Goal: Task Accomplishment & Management: Complete application form

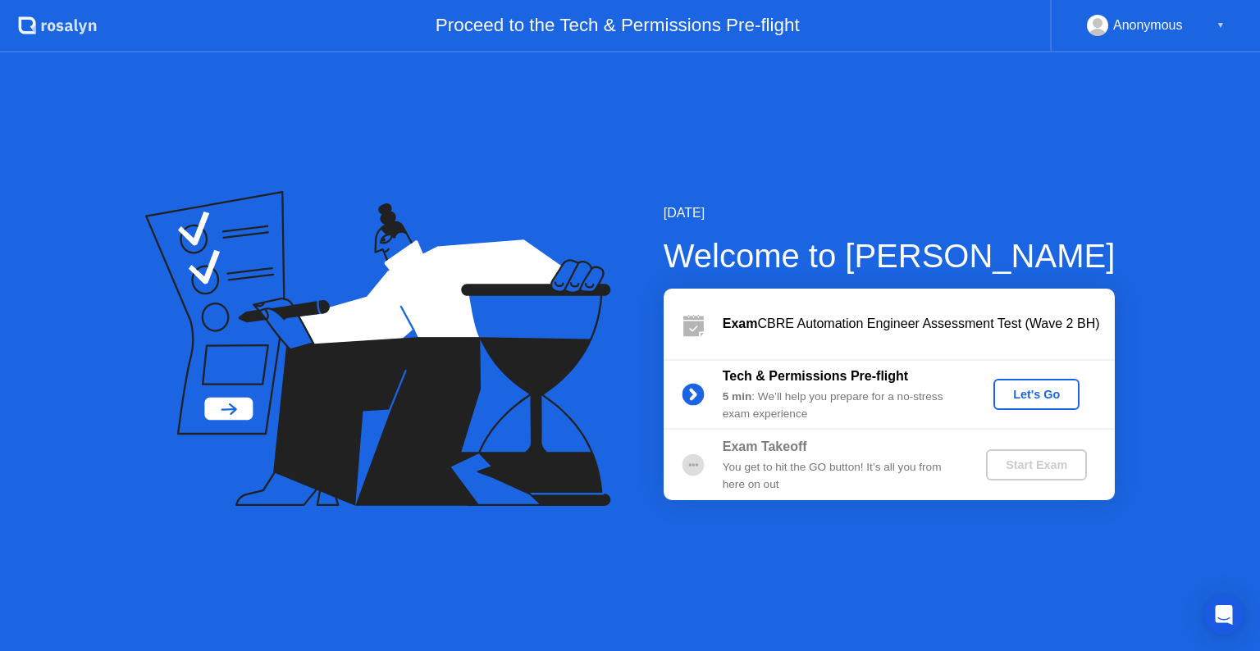
click at [1025, 388] on div "Let's Go" at bounding box center [1036, 394] width 73 height 13
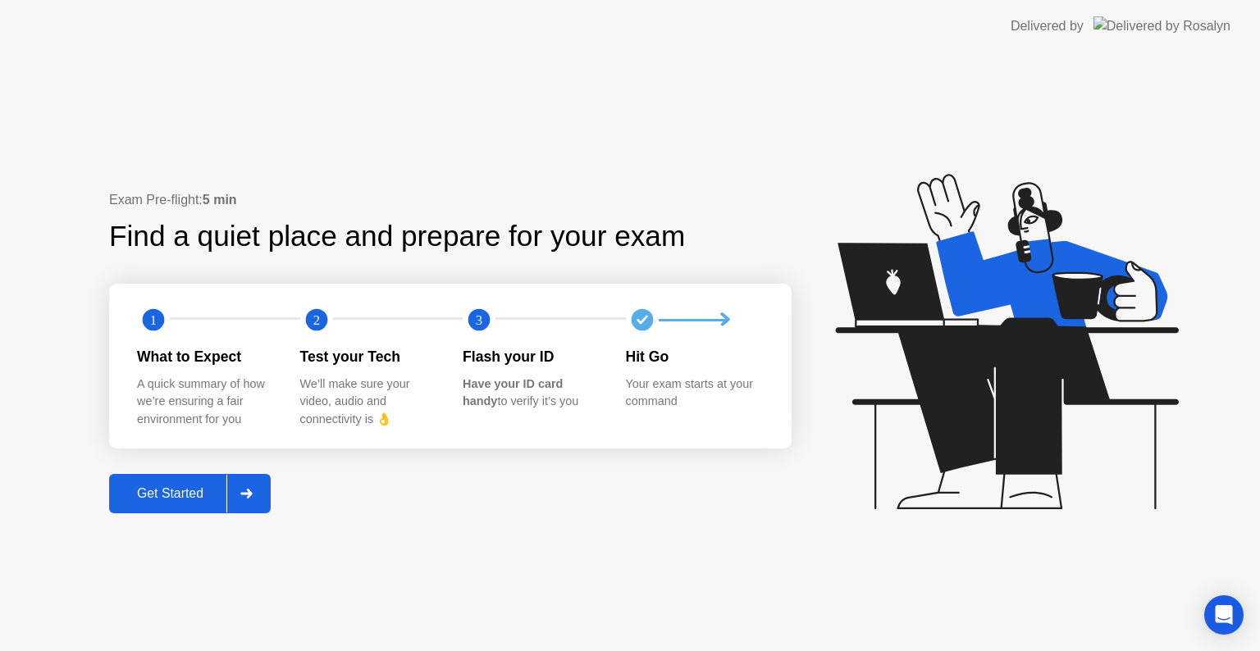
click at [194, 491] on div "Get Started" at bounding box center [170, 493] width 112 height 15
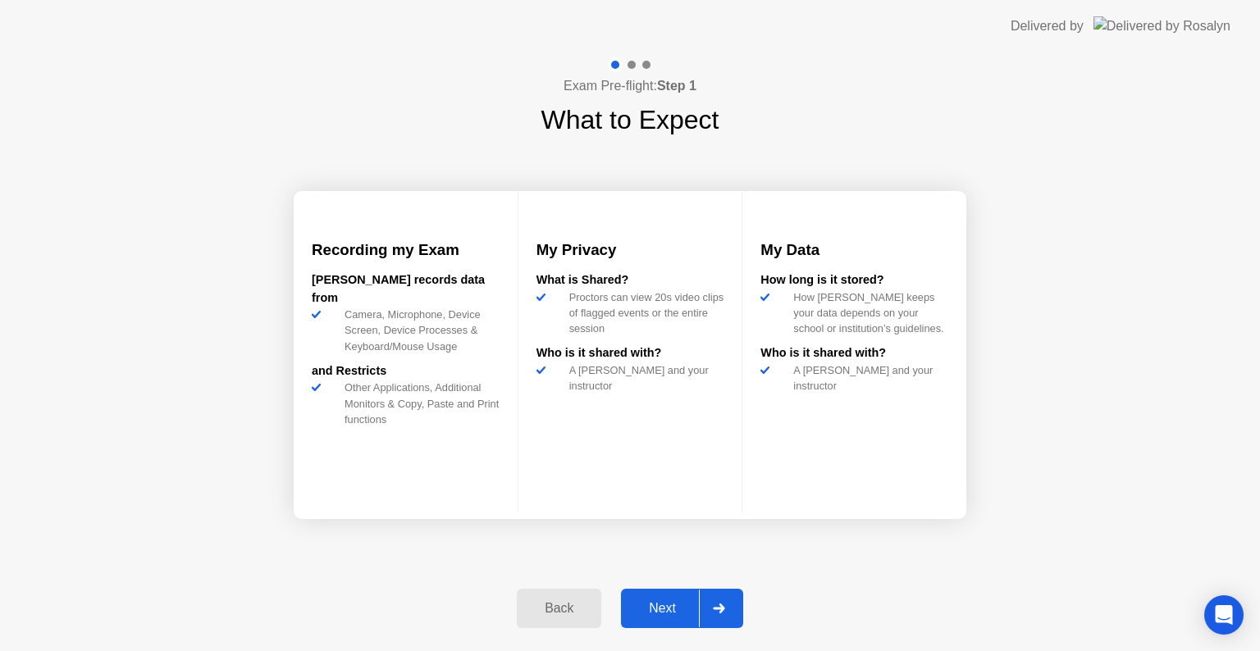
click at [669, 607] on div "Next" at bounding box center [662, 608] width 73 height 15
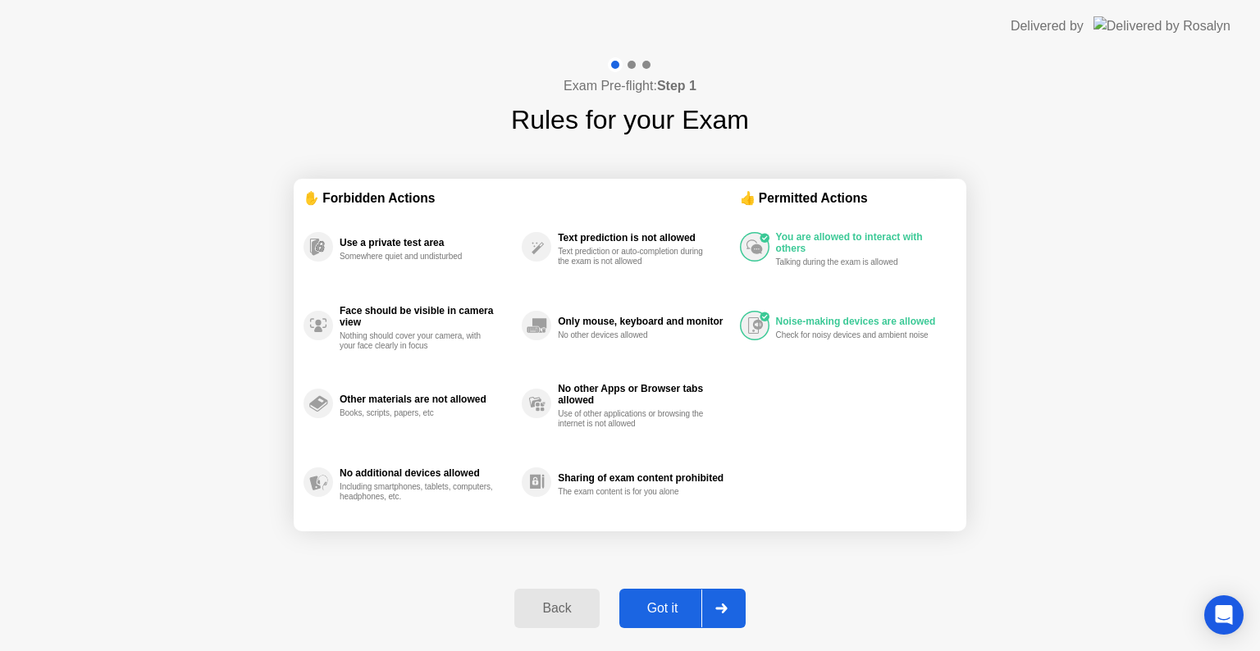
click at [683, 612] on div "Got it" at bounding box center [662, 608] width 77 height 15
select select "**********"
select select "*******"
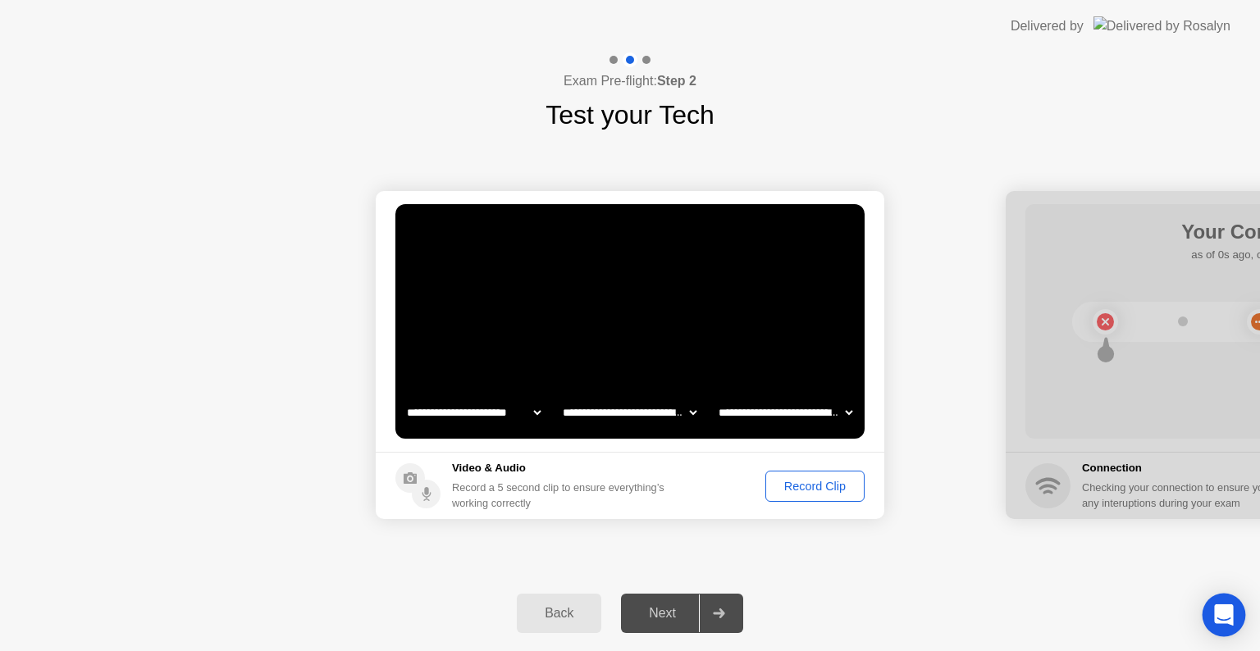
click at [1224, 614] on icon "Open Intercom Messenger" at bounding box center [1223, 615] width 19 height 21
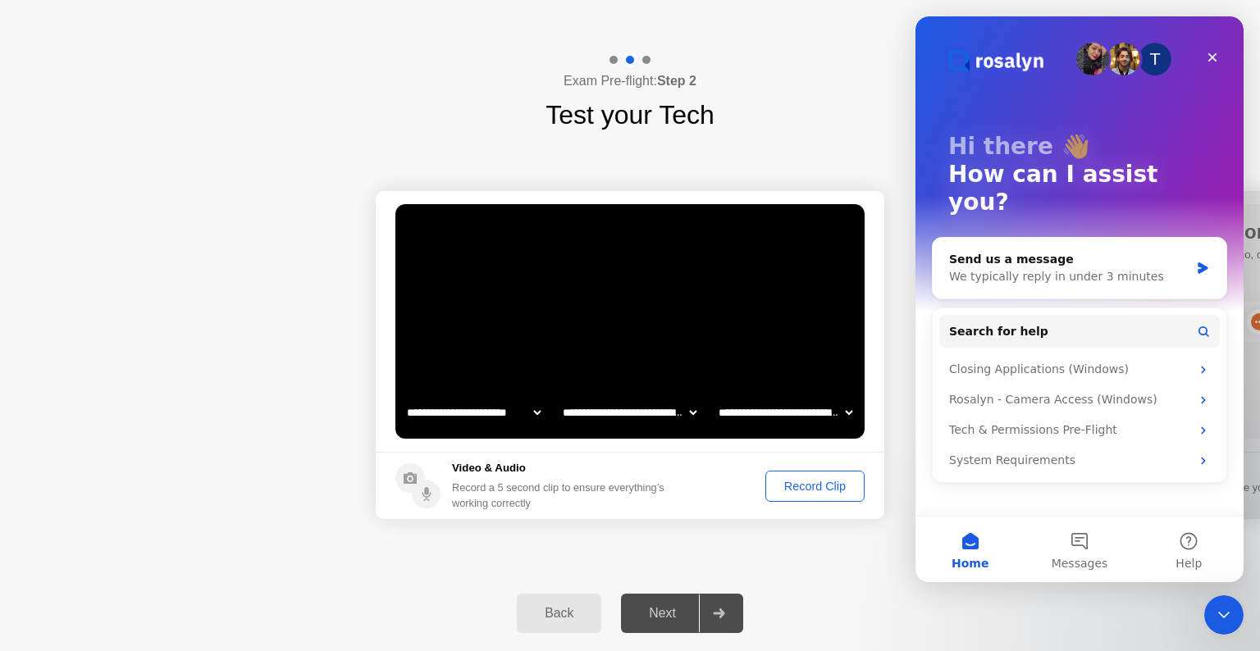
click at [1224, 614] on icon "Close Intercom Messenger" at bounding box center [1224, 615] width 20 height 20
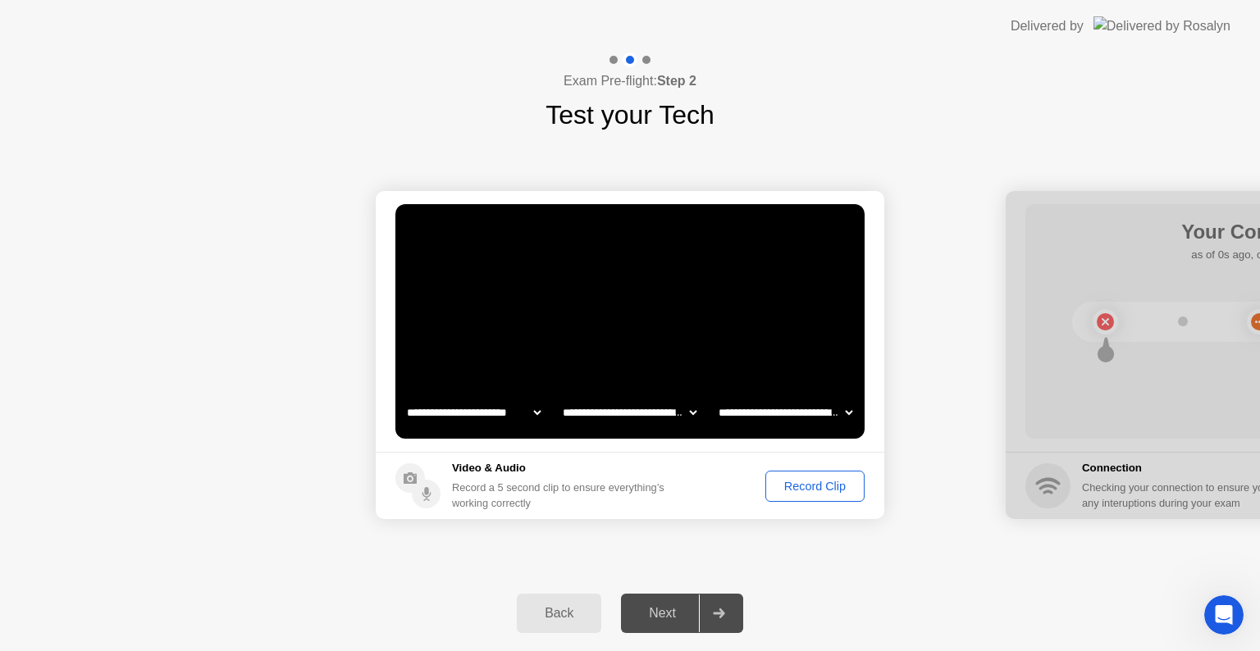
click at [819, 482] on div "Record Clip" at bounding box center [815, 486] width 88 height 13
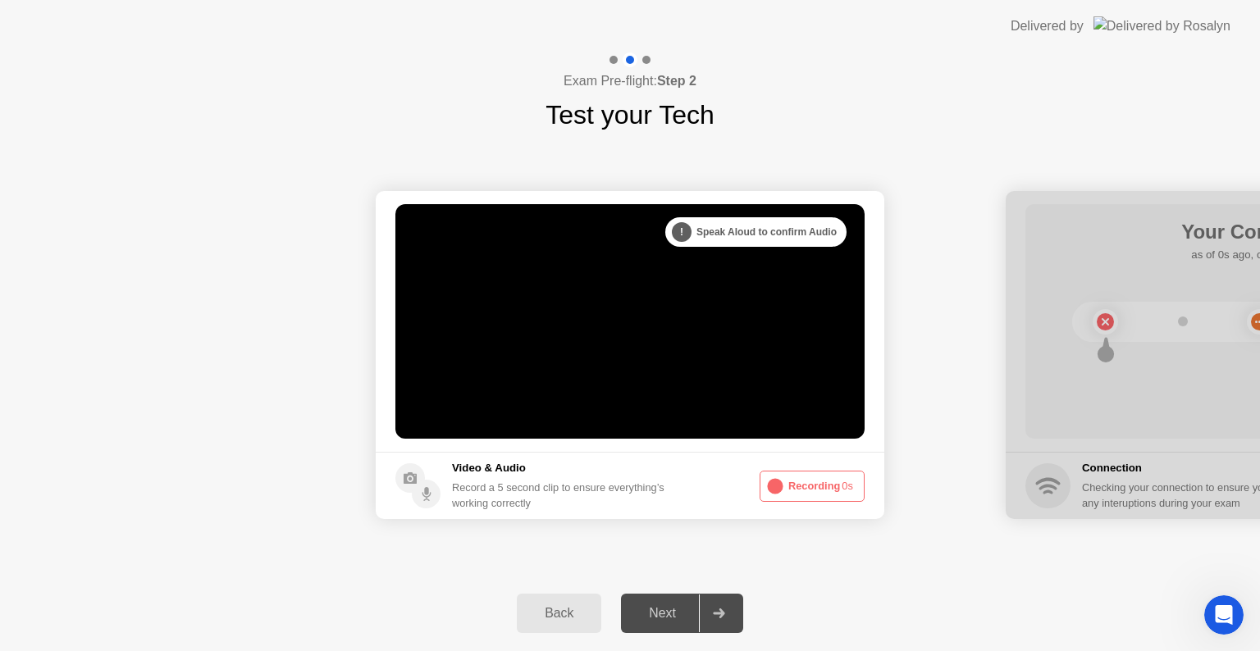
click at [819, 482] on button "Recording 0s" at bounding box center [812, 486] width 105 height 31
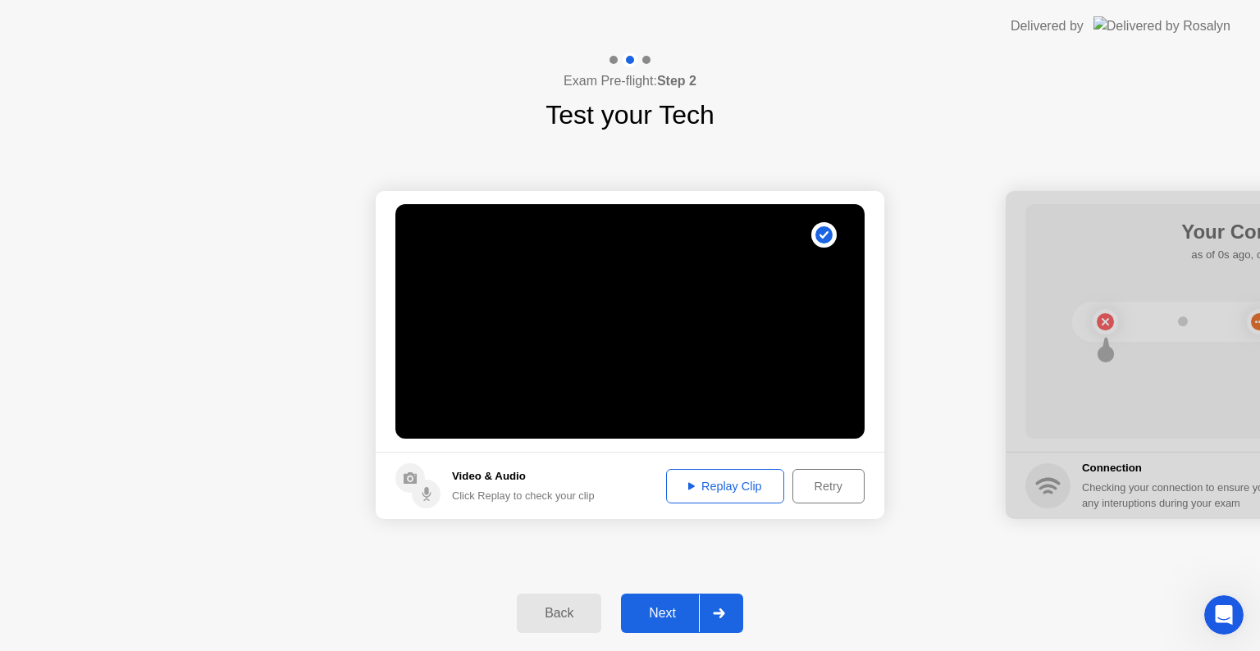
click at [819, 482] on div "Retry" at bounding box center [828, 486] width 61 height 13
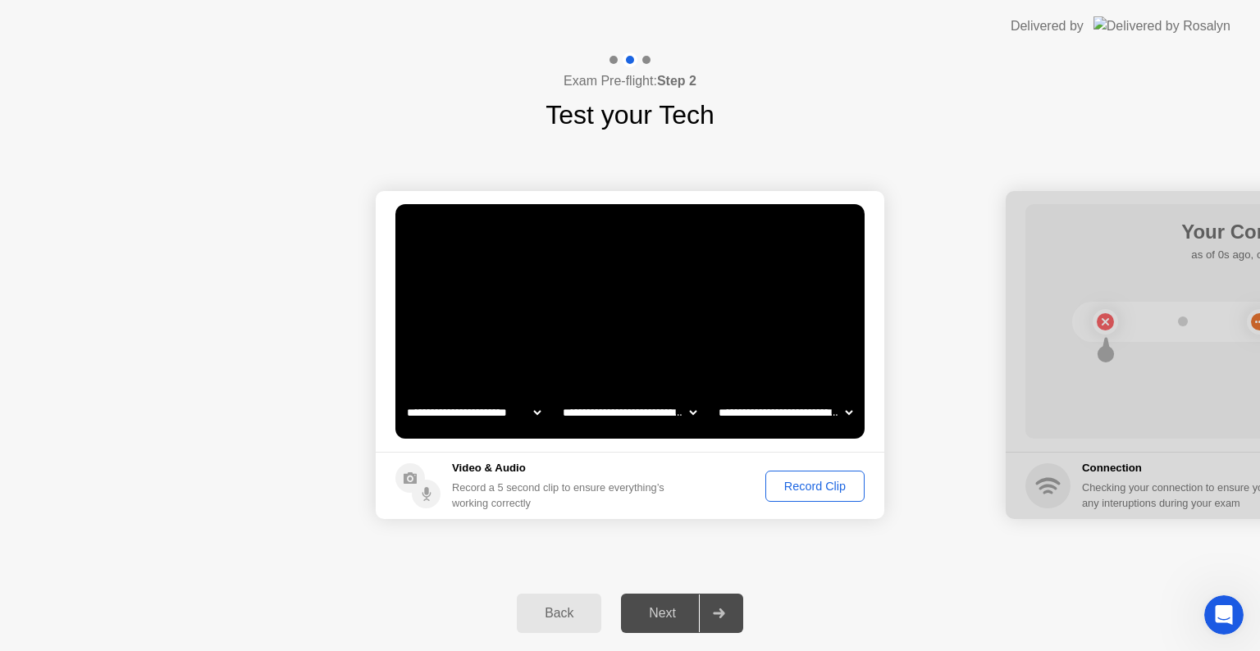
click at [819, 482] on div "Record Clip" at bounding box center [815, 486] width 88 height 13
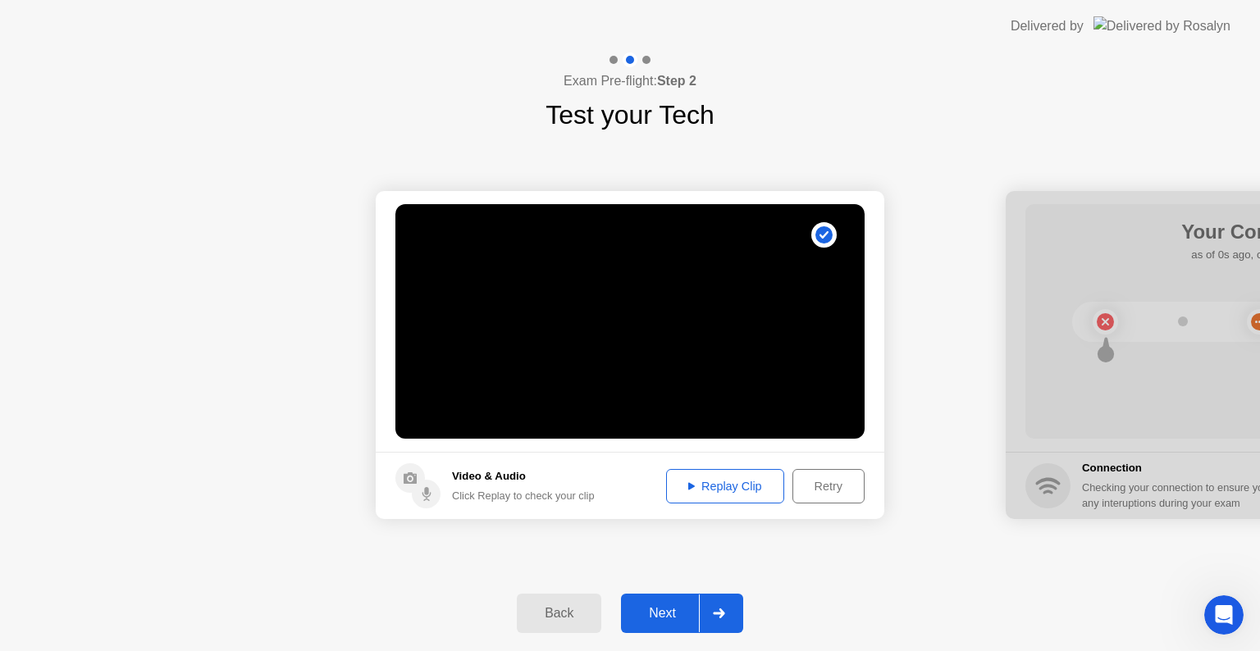
click at [735, 625] on div at bounding box center [718, 614] width 39 height 38
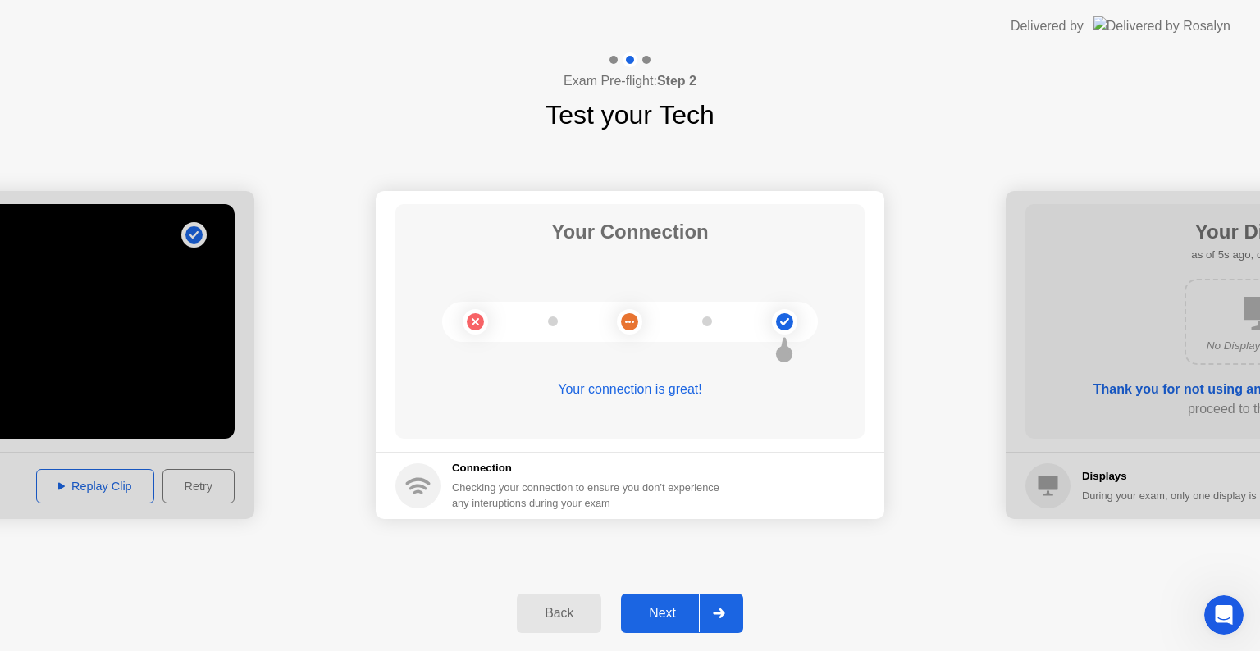
click at [655, 613] on div "Next" at bounding box center [662, 613] width 73 height 15
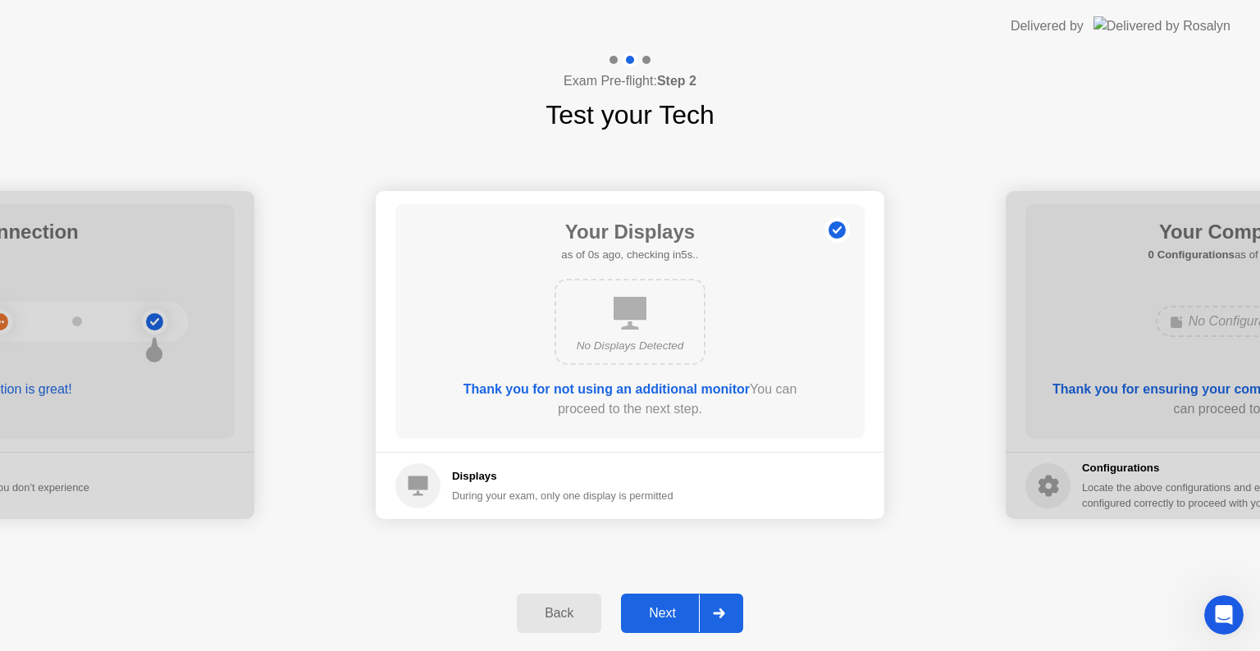
click at [655, 613] on div "Next" at bounding box center [662, 613] width 73 height 15
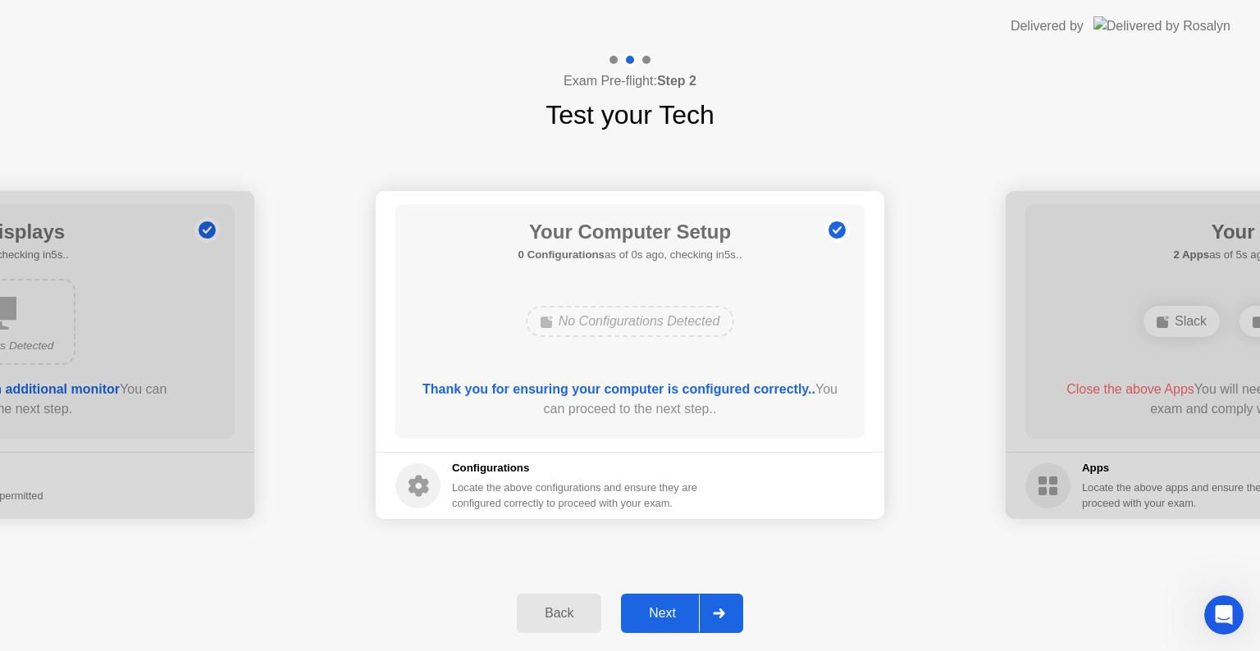
click at [655, 613] on div "Next" at bounding box center [662, 613] width 73 height 15
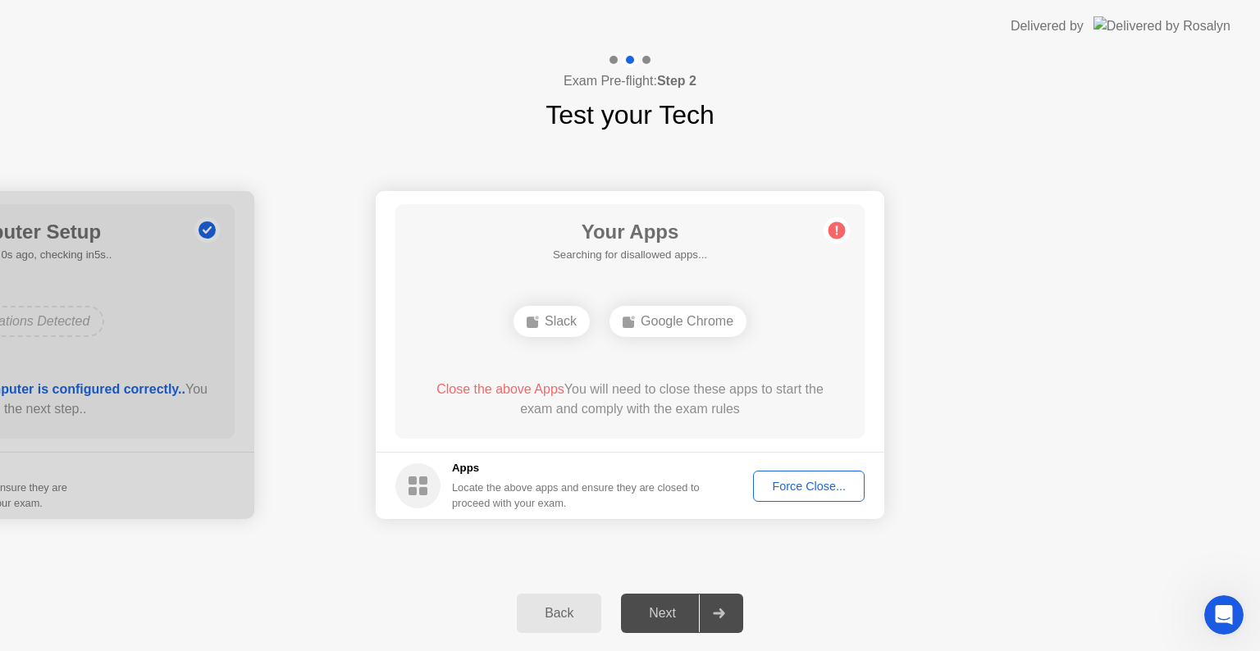
click at [811, 472] on button "Force Close..." at bounding box center [809, 486] width 112 height 31
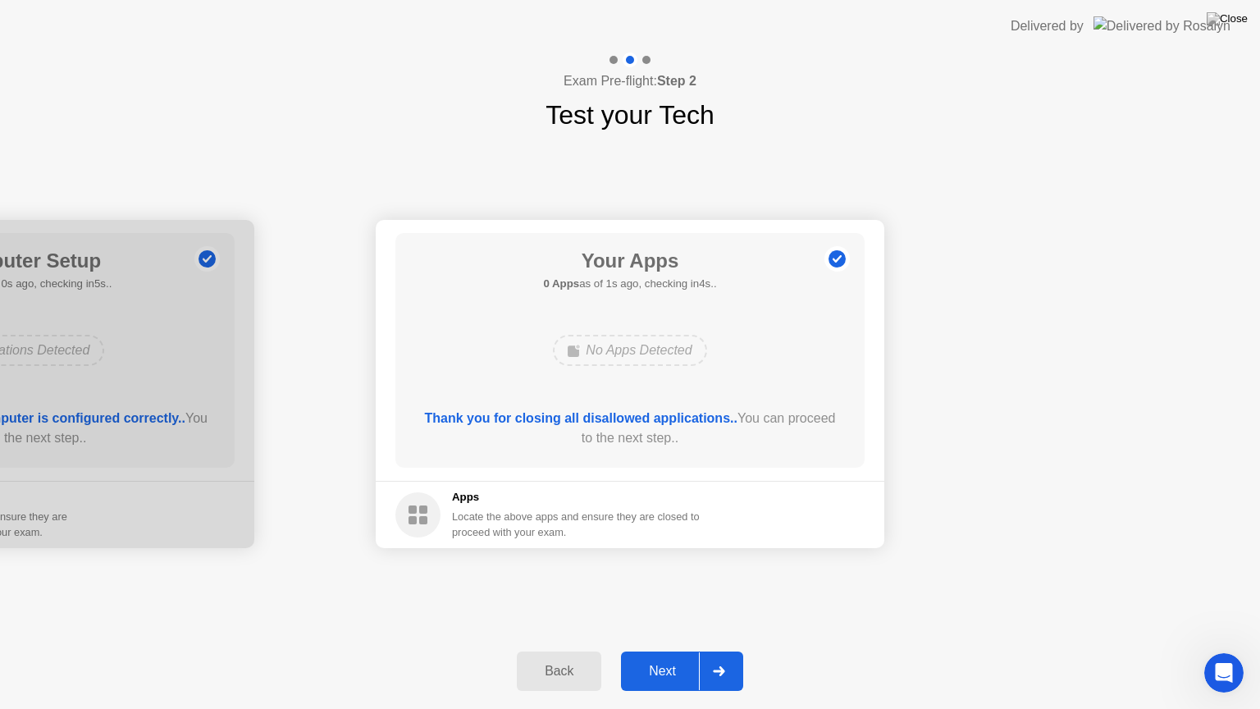
click at [668, 651] on button "Next" at bounding box center [682, 670] width 122 height 39
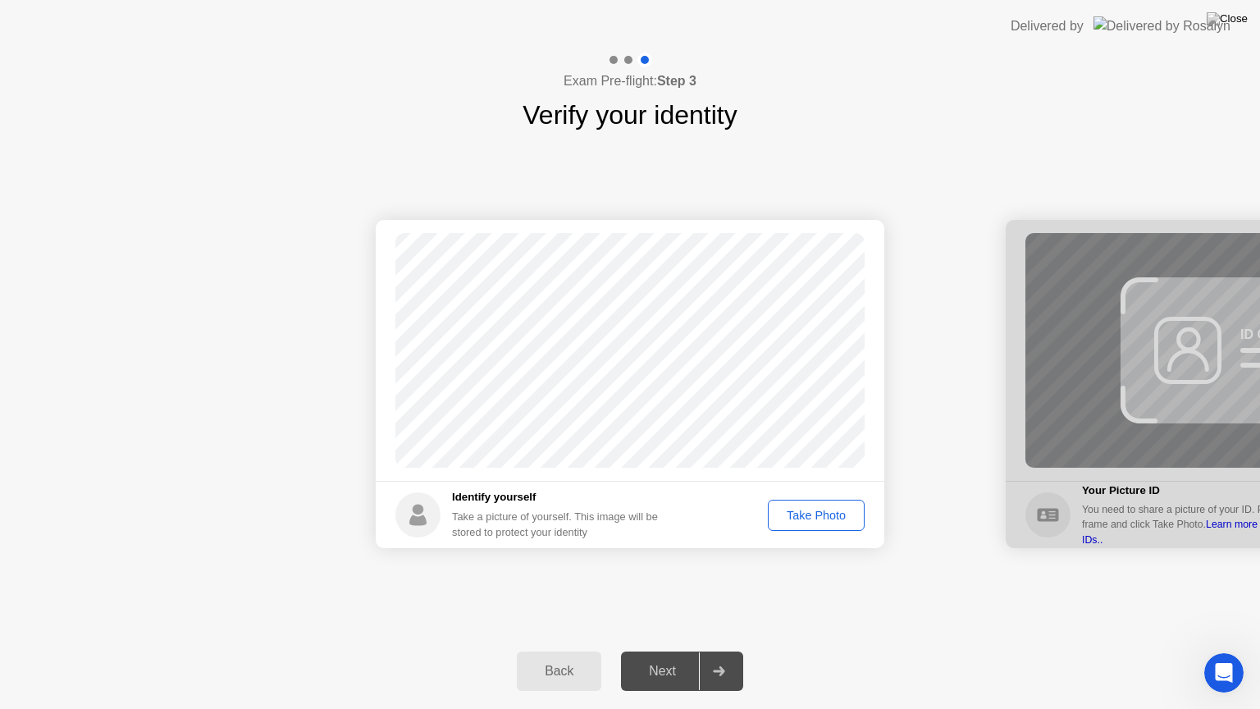
drag, startPoint x: 879, startPoint y: 20, endPoint x: 970, endPoint y: 134, distance: 145.9
click at [970, 134] on app-layout-with-logo "Delivered by Exam Pre-flight: Step 3 Verify your identity Success Photo is corr…" at bounding box center [630, 354] width 1260 height 709
click at [1025, 38] on header "Delivered by" at bounding box center [630, 26] width 1260 height 53
click at [797, 505] on button "Take Photo" at bounding box center [816, 515] width 97 height 31
click at [806, 514] on div "Retake" at bounding box center [827, 515] width 64 height 13
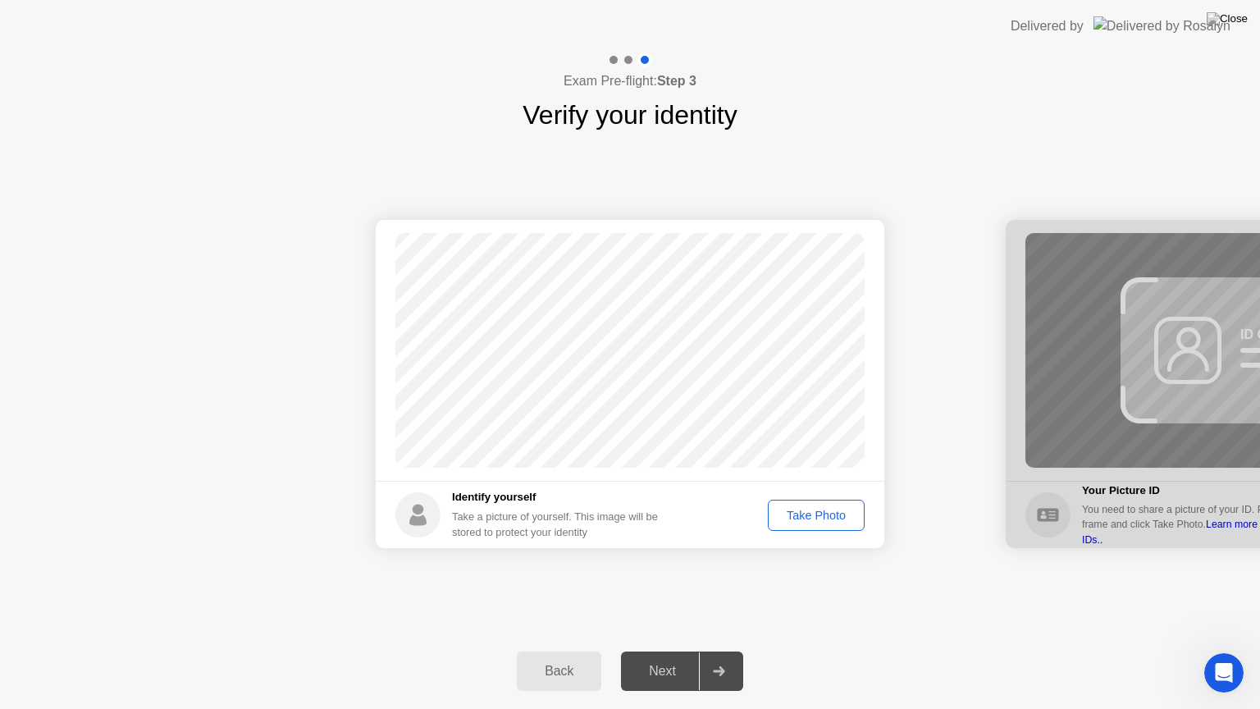
click at [806, 515] on div "Take Photo" at bounding box center [816, 515] width 85 height 13
click at [674, 651] on div "Next" at bounding box center [662, 671] width 73 height 15
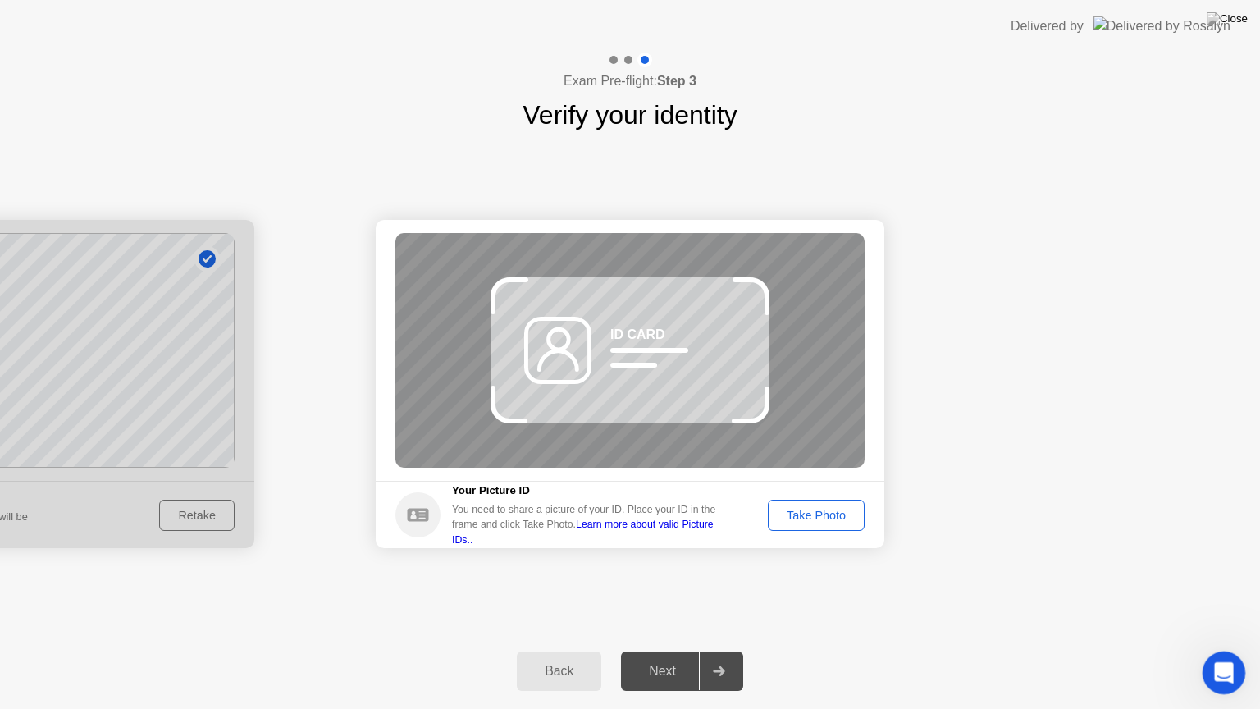
click at [1222, 651] on icon "Open Intercom Messenger" at bounding box center [1221, 670] width 27 height 27
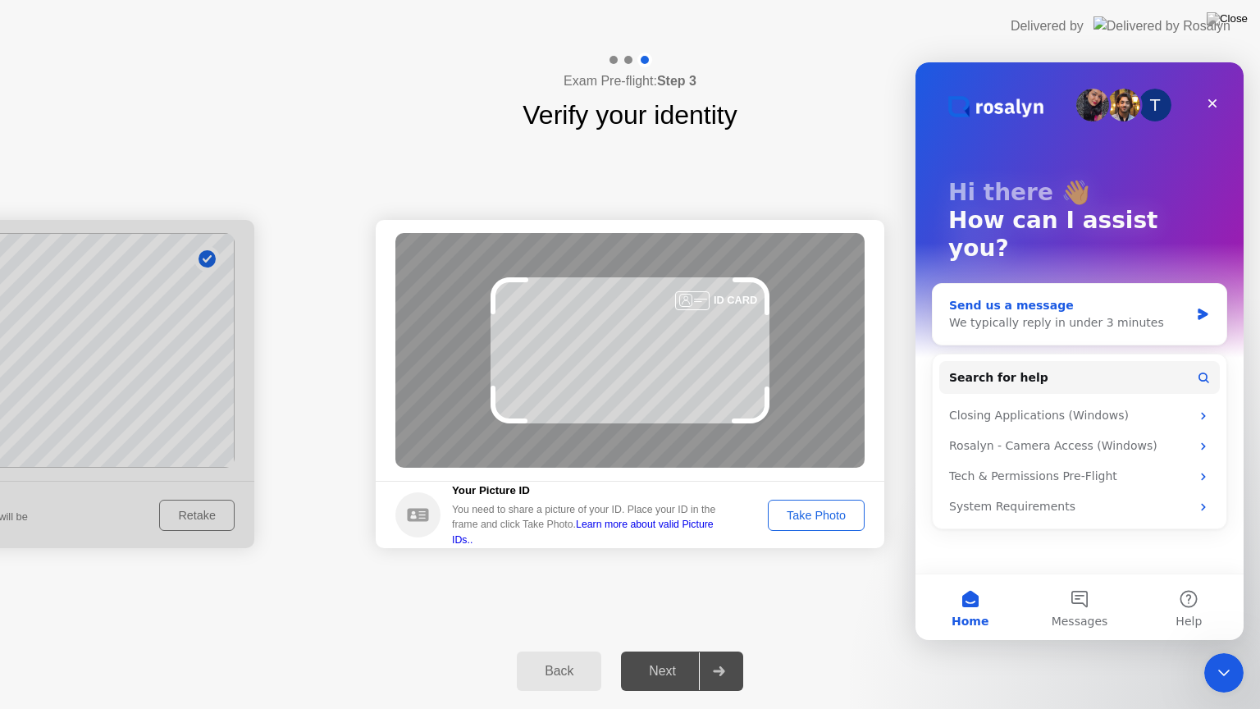
click at [1161, 297] on div "Send us a message" at bounding box center [1069, 305] width 240 height 17
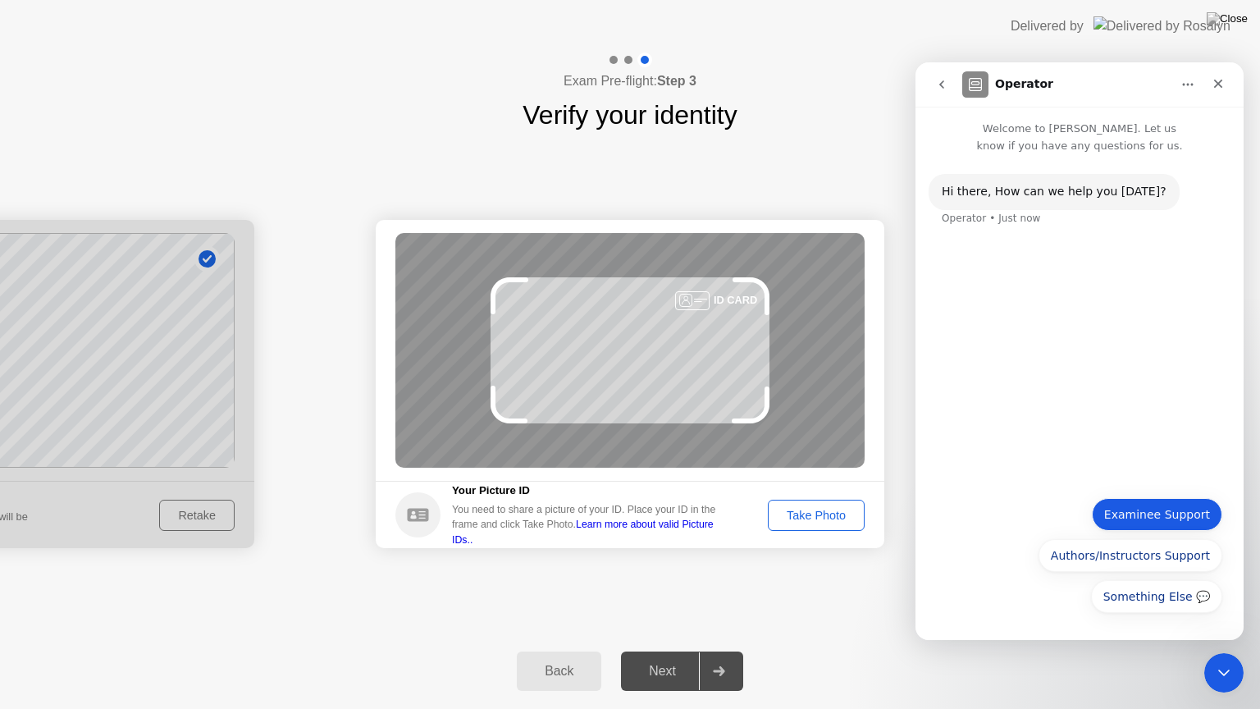
click at [1153, 522] on button "Examinee Support" at bounding box center [1157, 514] width 130 height 33
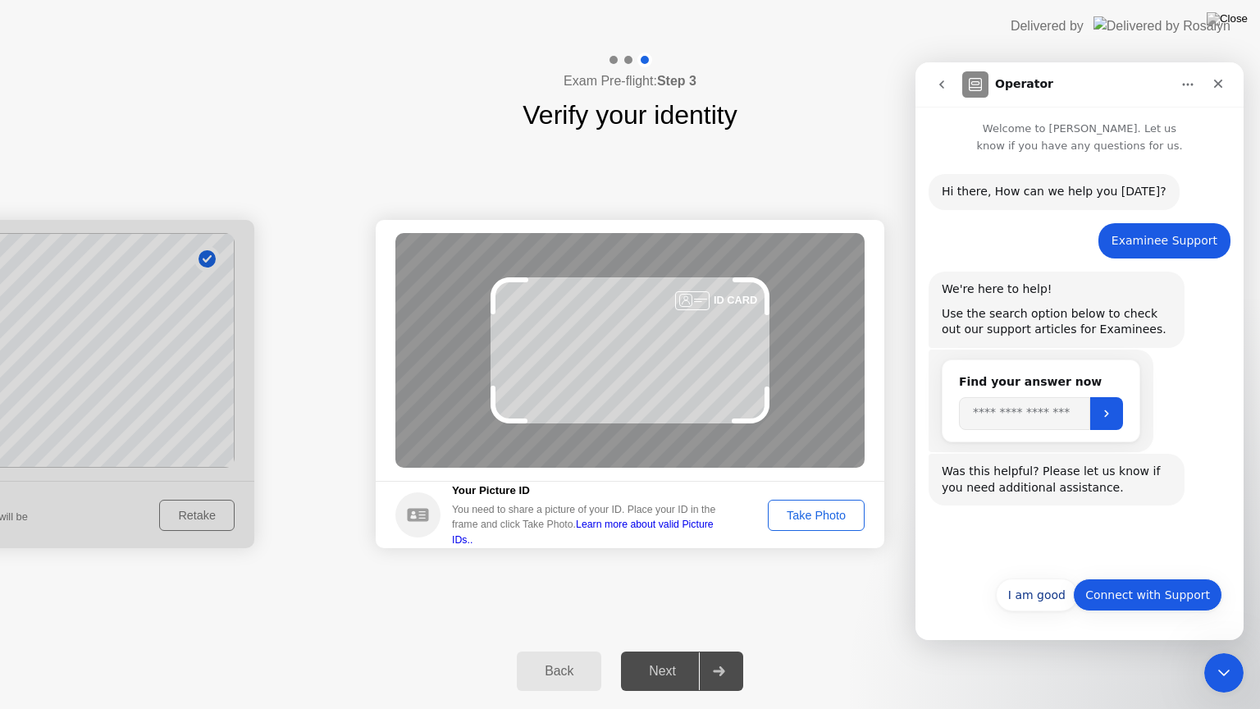
click at [1143, 597] on button "Connect with Support" at bounding box center [1147, 594] width 149 height 33
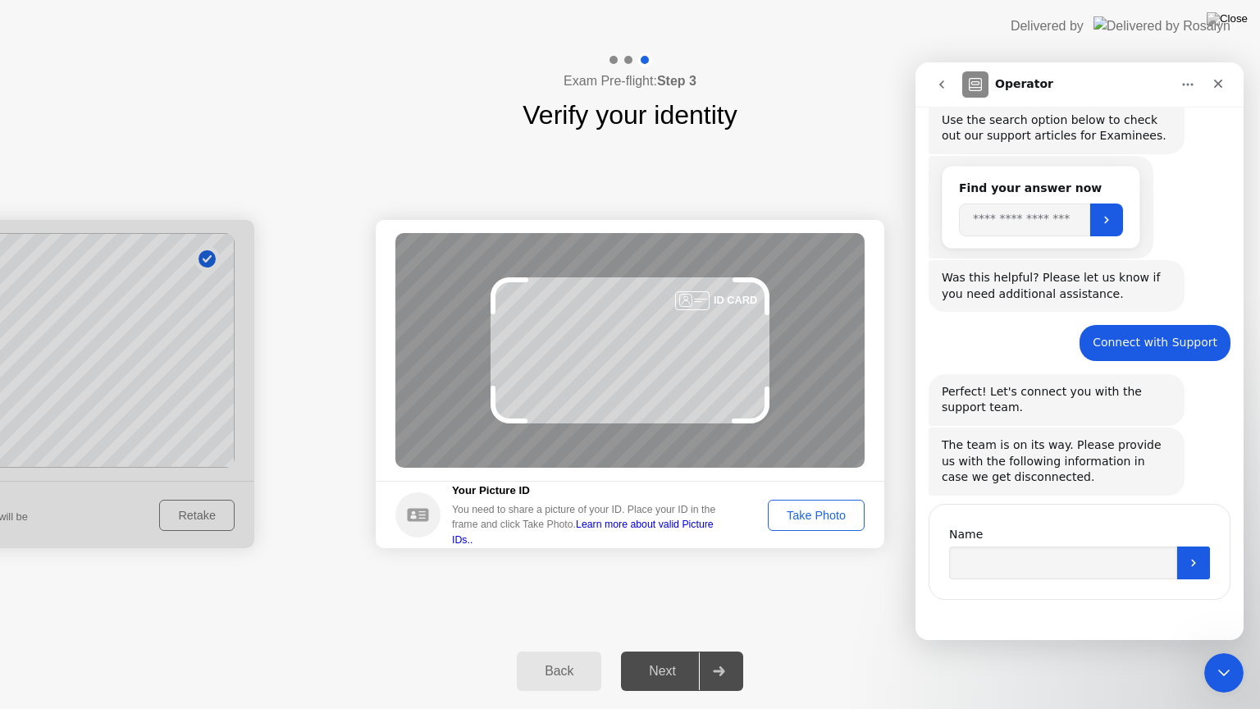
scroll to position [196, 0]
click at [1081, 556] on input "Name" at bounding box center [1063, 560] width 228 height 33
type input "**********"
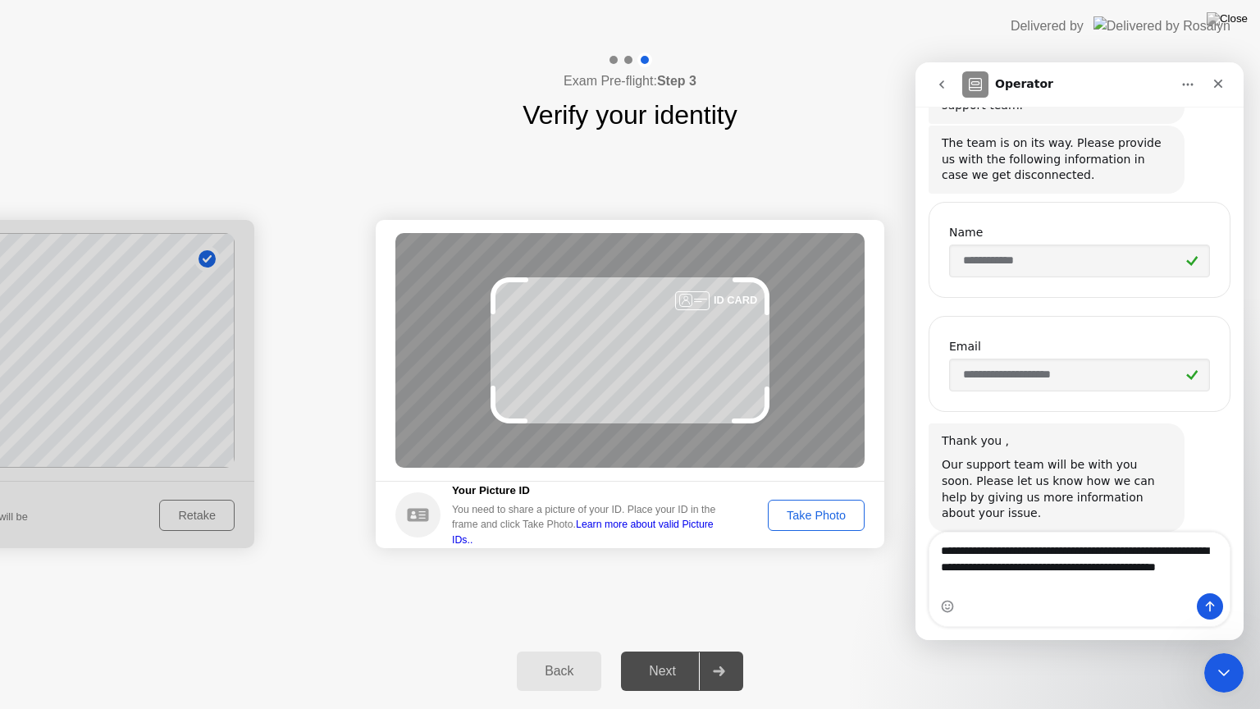
scroll to position [512, 0]
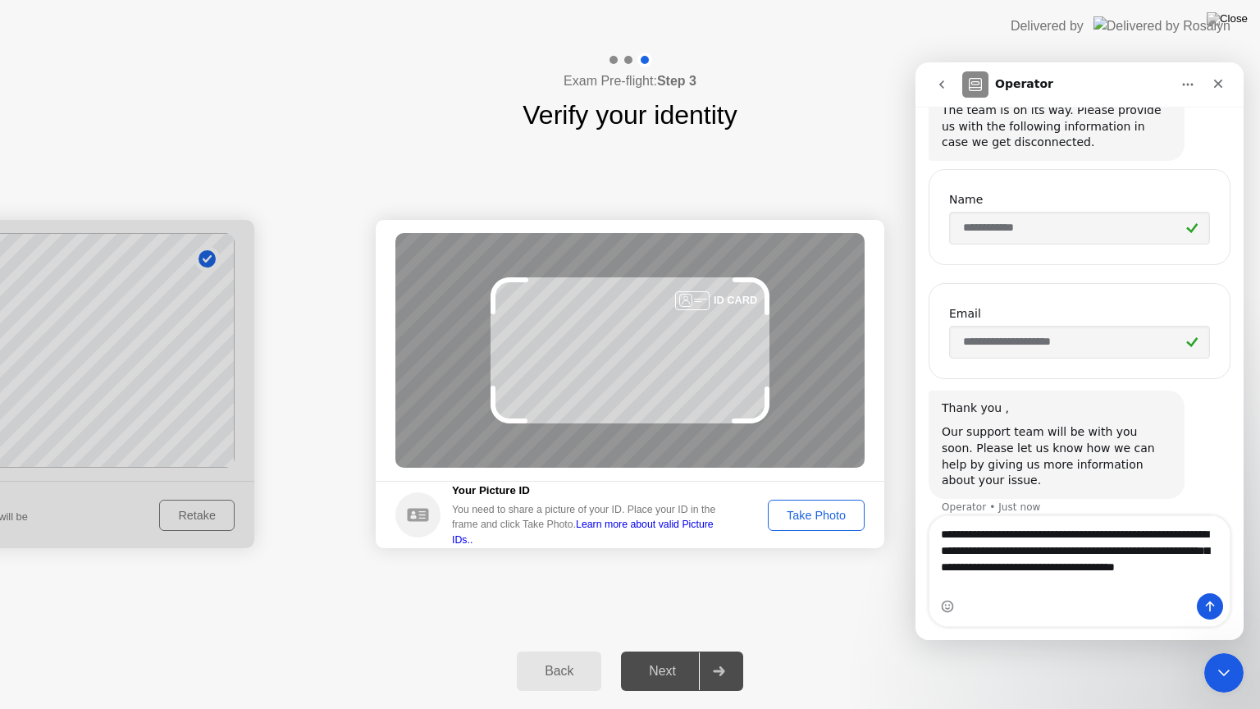
type textarea "**********"
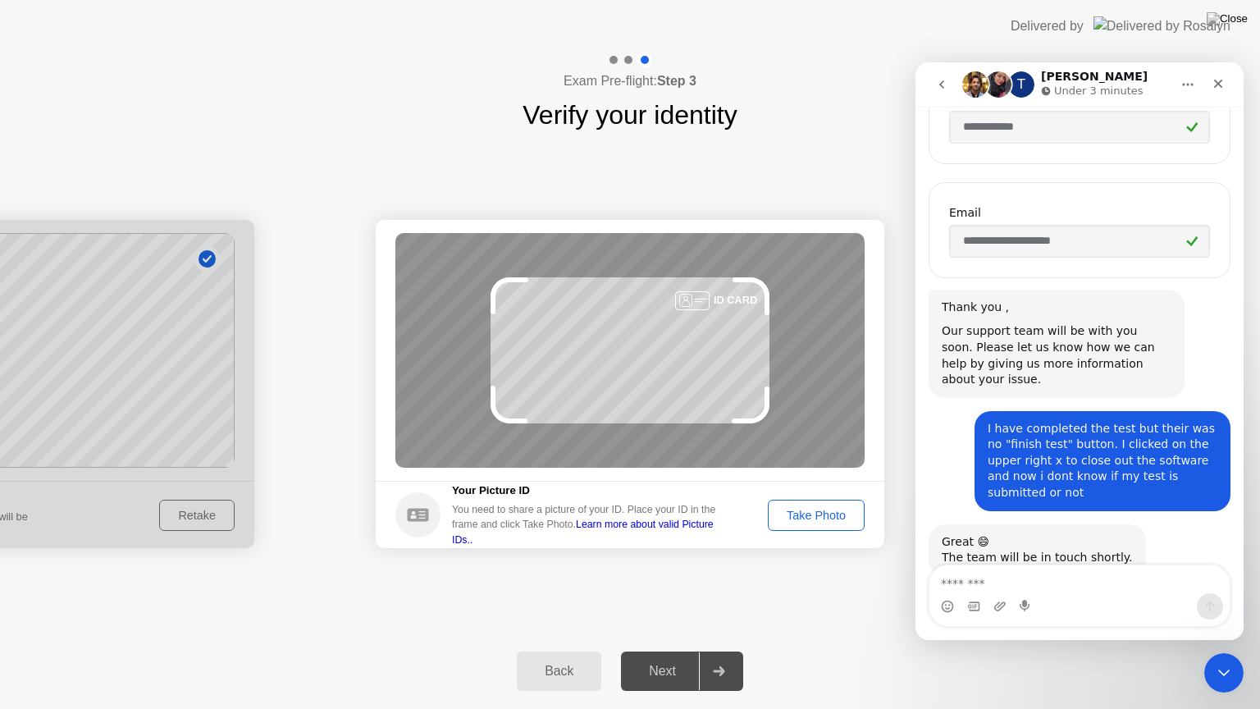
scroll to position [641, 0]
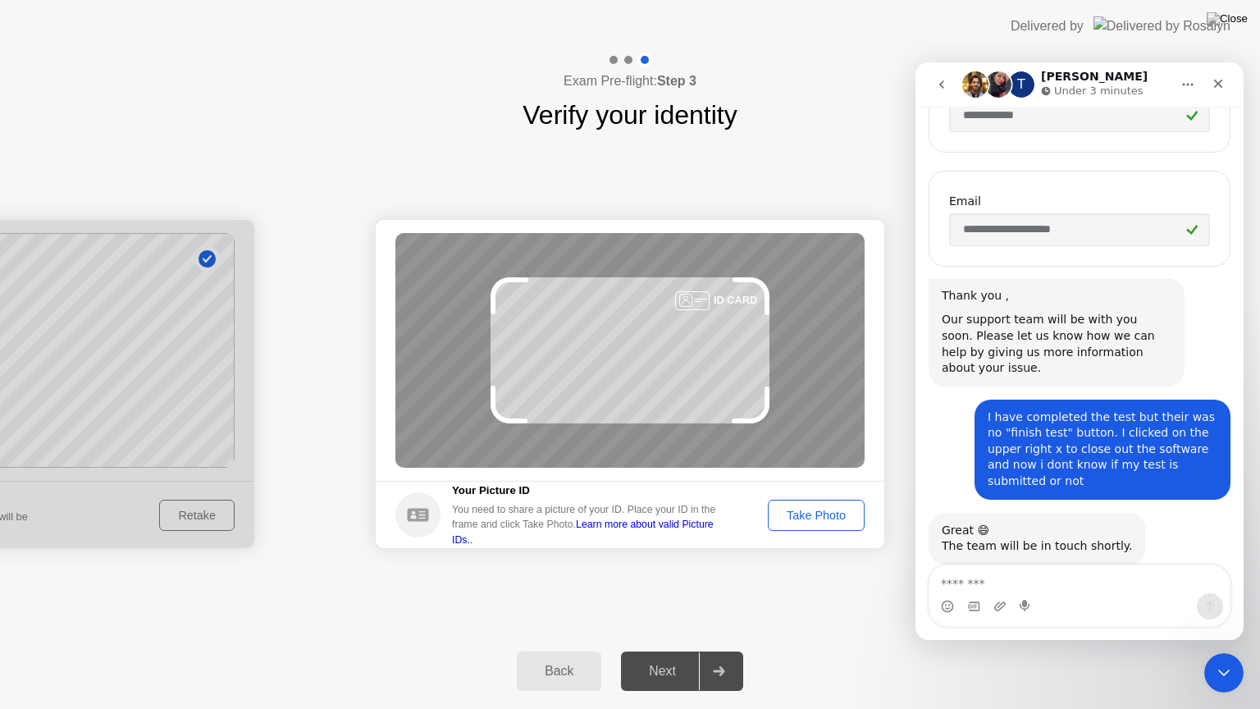
click at [1028, 574] on textarea "Message…" at bounding box center [1079, 579] width 300 height 28
click at [817, 509] on div "Take Photo" at bounding box center [816, 515] width 85 height 13
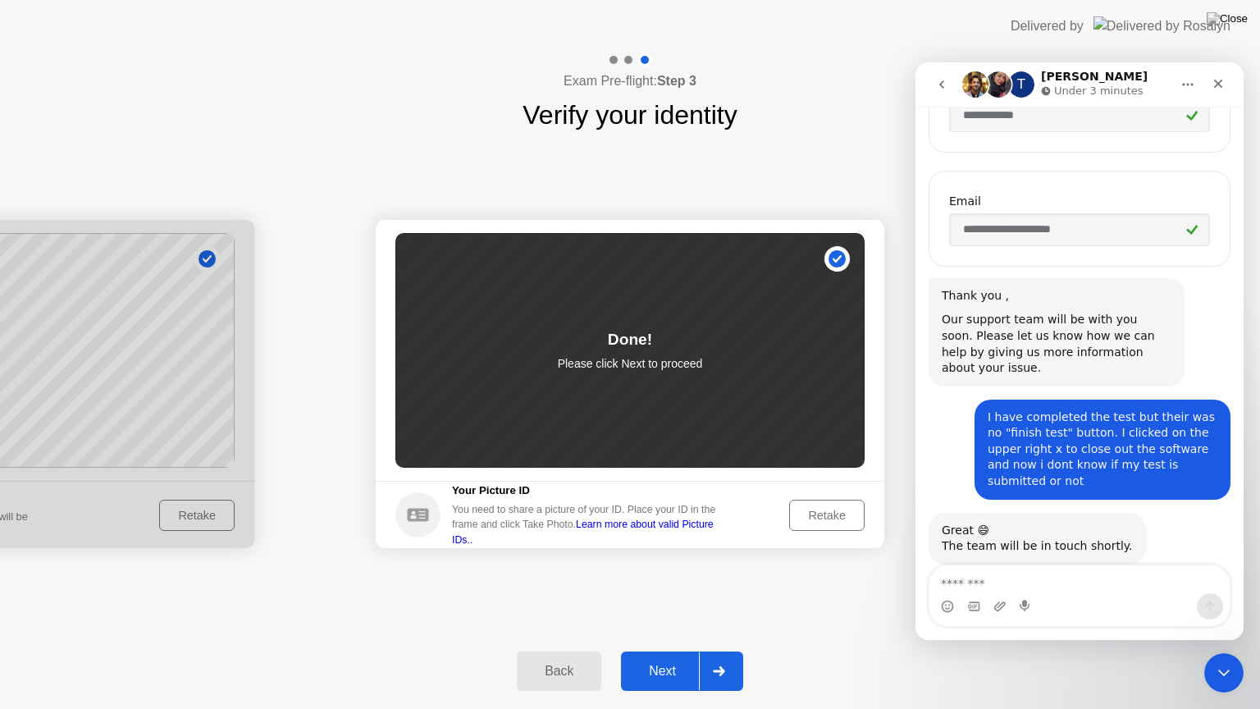
click at [664, 651] on div "Next" at bounding box center [662, 671] width 73 height 15
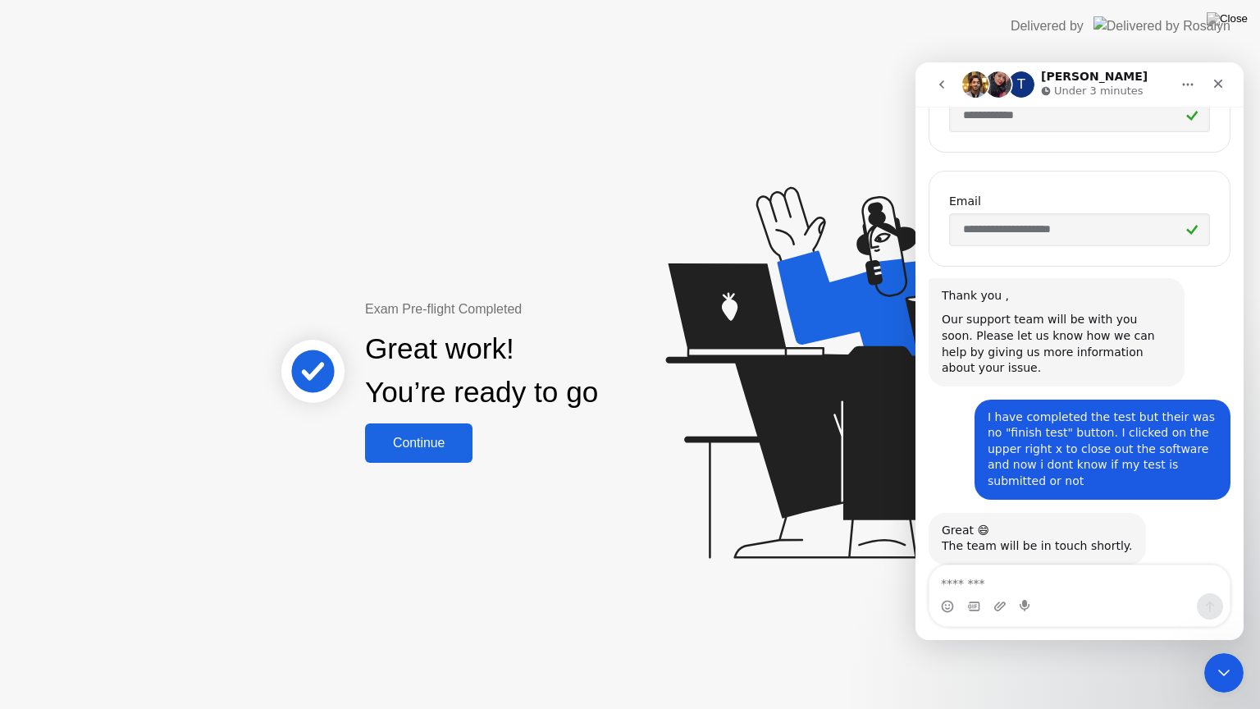
click at [441, 429] on button "Continue" at bounding box center [418, 442] width 107 height 39
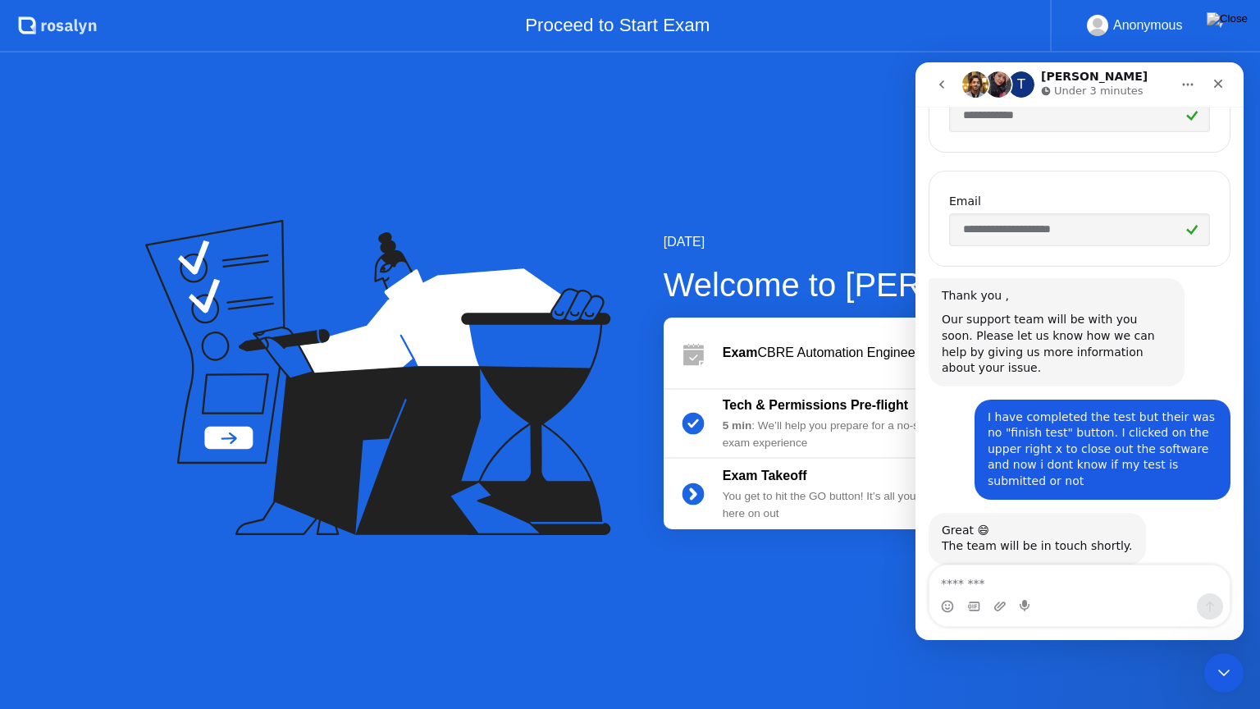
click at [937, 89] on icon "go back" at bounding box center [941, 84] width 13 height 13
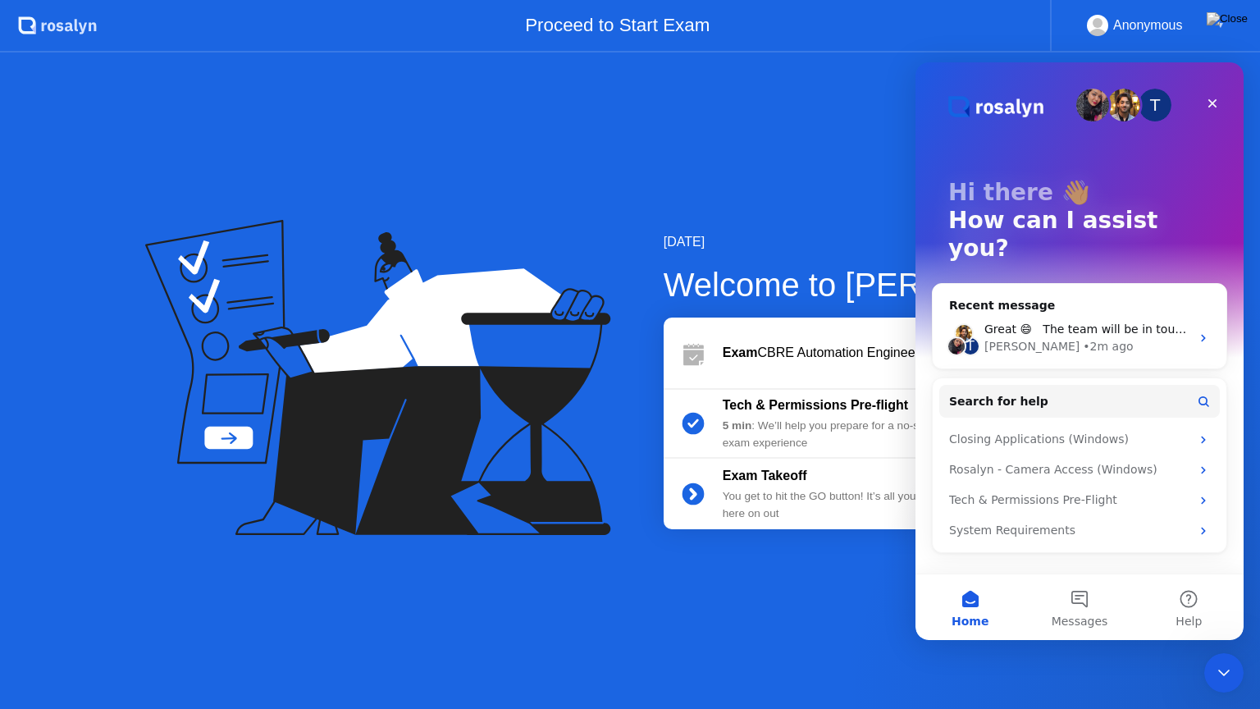
scroll to position [0, 0]
click at [857, 207] on div "[DATE] Welcome to [PERSON_NAME] Exam CBRE Automation Engineer Assessment Test (…" at bounding box center [630, 381] width 1260 height 656
click at [691, 490] on icon at bounding box center [693, 494] width 4 height 9
click at [1098, 601] on button "Messages" at bounding box center [1079, 607] width 109 height 66
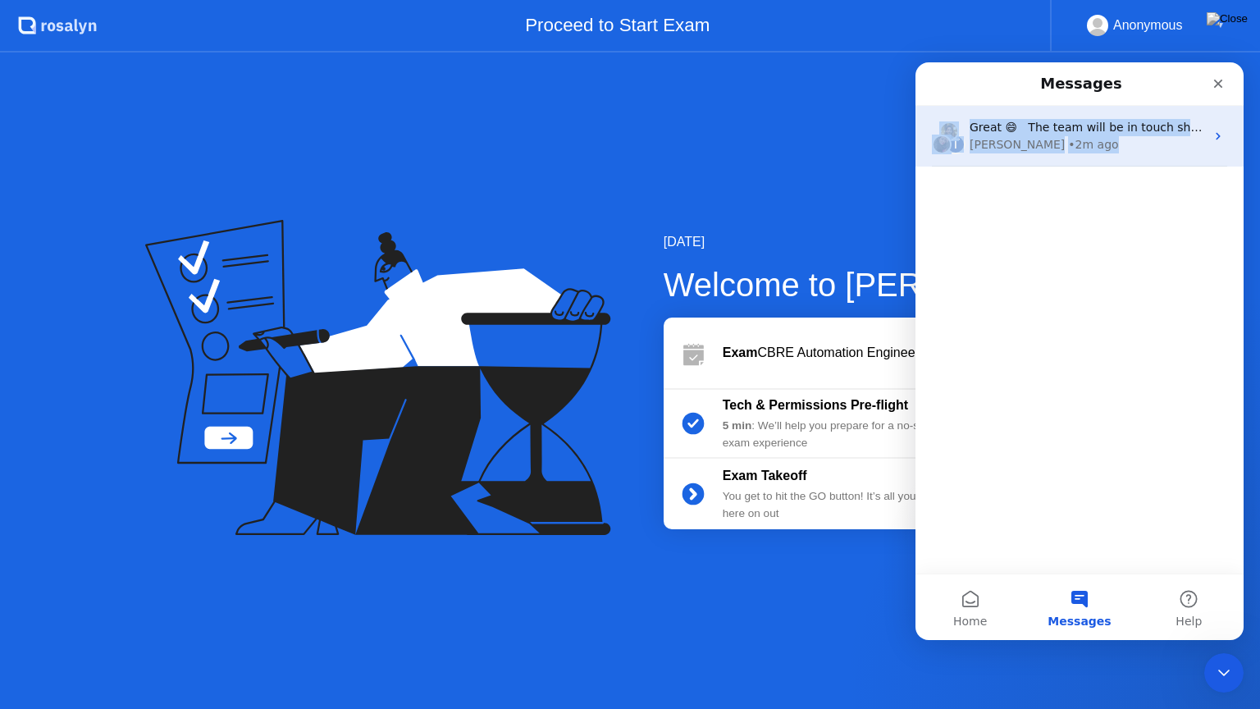
drag, startPoint x: 1158, startPoint y: 87, endPoint x: 1172, endPoint y: 124, distance: 39.5
click at [1171, 161] on div "Messages T Great 😄 The team will be in touch shortly. [PERSON_NAME] • 2m ago" at bounding box center [1080, 317] width 328 height 511
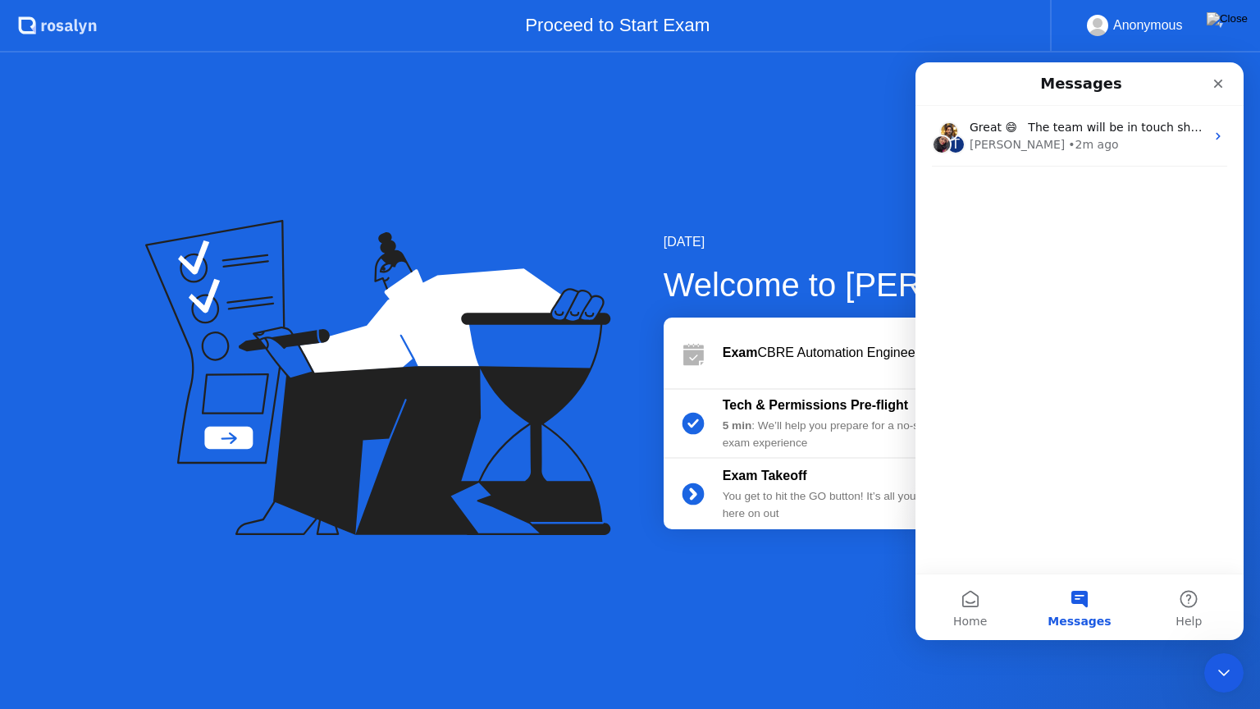
click at [1168, 94] on div "Intercom messenger" at bounding box center [1180, 84] width 106 height 30
click at [1210, 651] on div "Close Intercom Messenger" at bounding box center [1221, 670] width 39 height 39
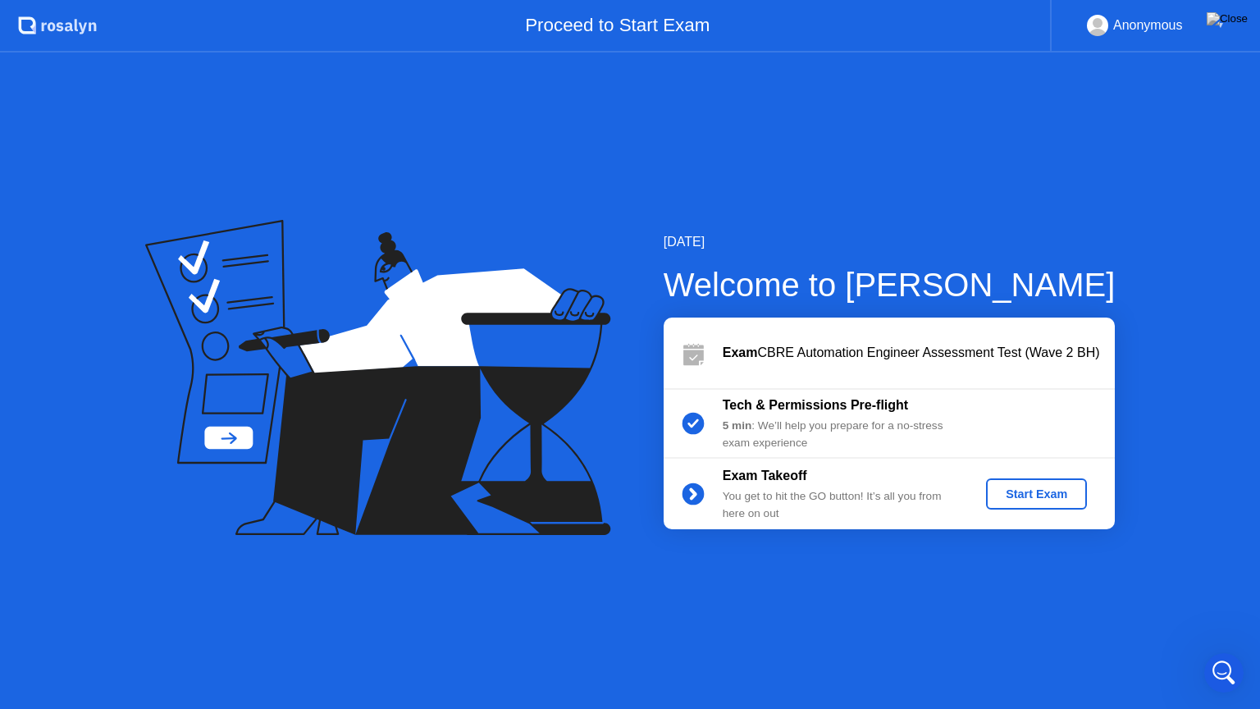
click at [1061, 493] on div "Start Exam" at bounding box center [1037, 493] width 88 height 13
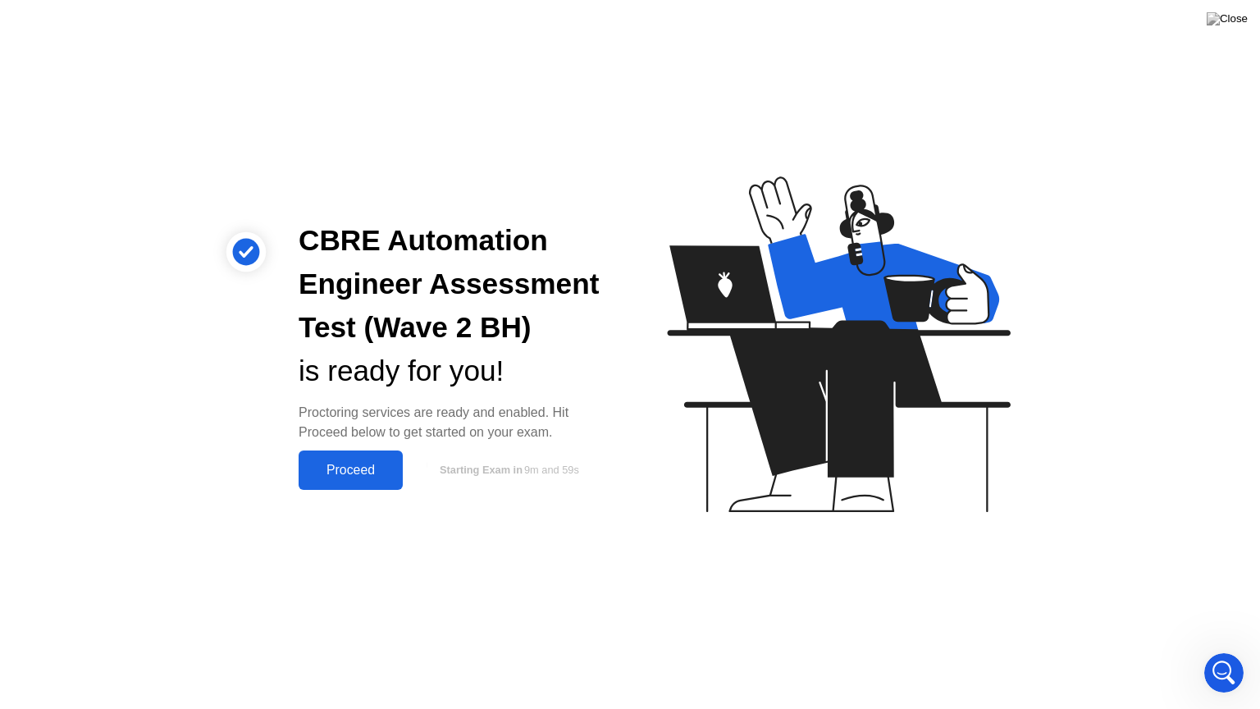
click at [368, 467] on div "Proceed" at bounding box center [351, 470] width 94 height 15
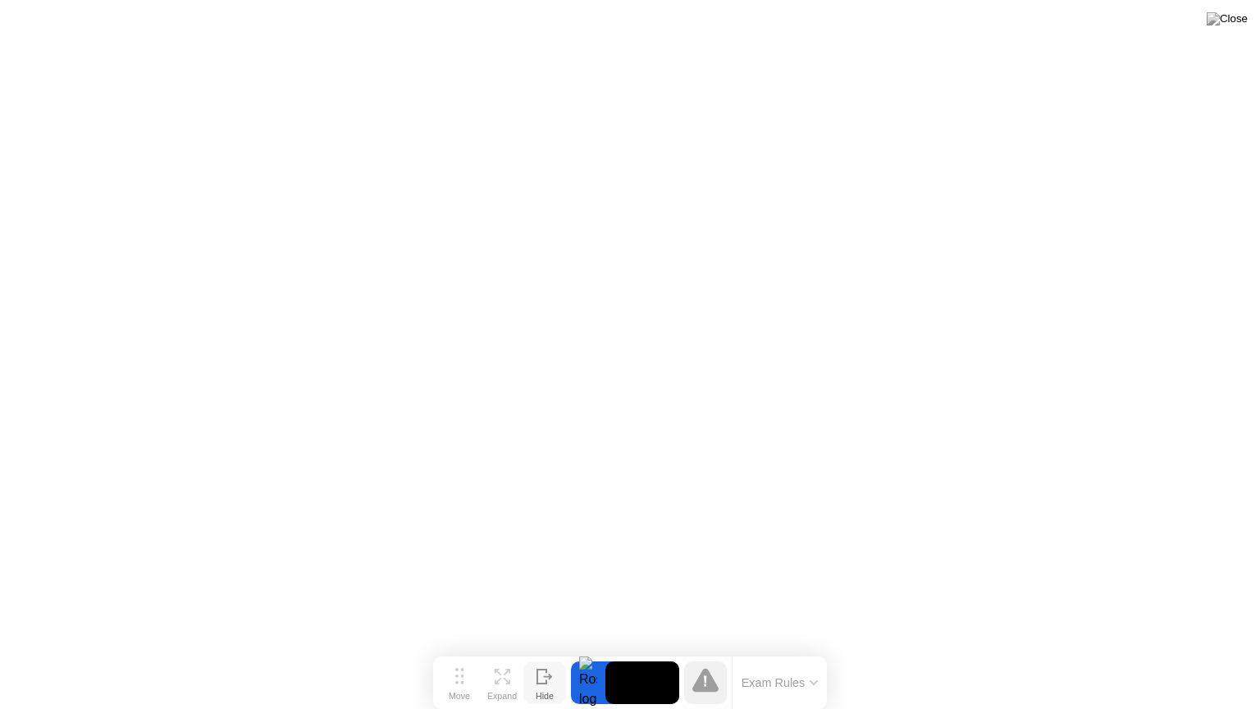
click at [538, 651] on icon at bounding box center [545, 677] width 16 height 16
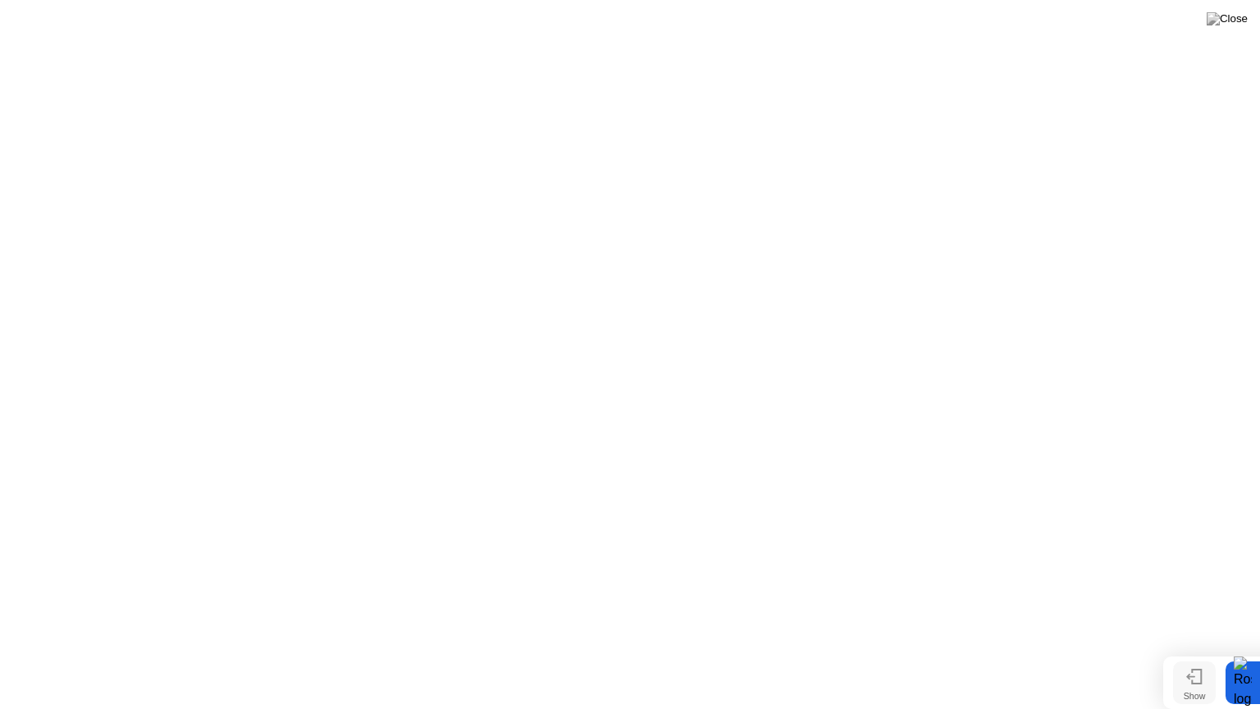
click at [1200, 651] on icon at bounding box center [1194, 677] width 16 height 16
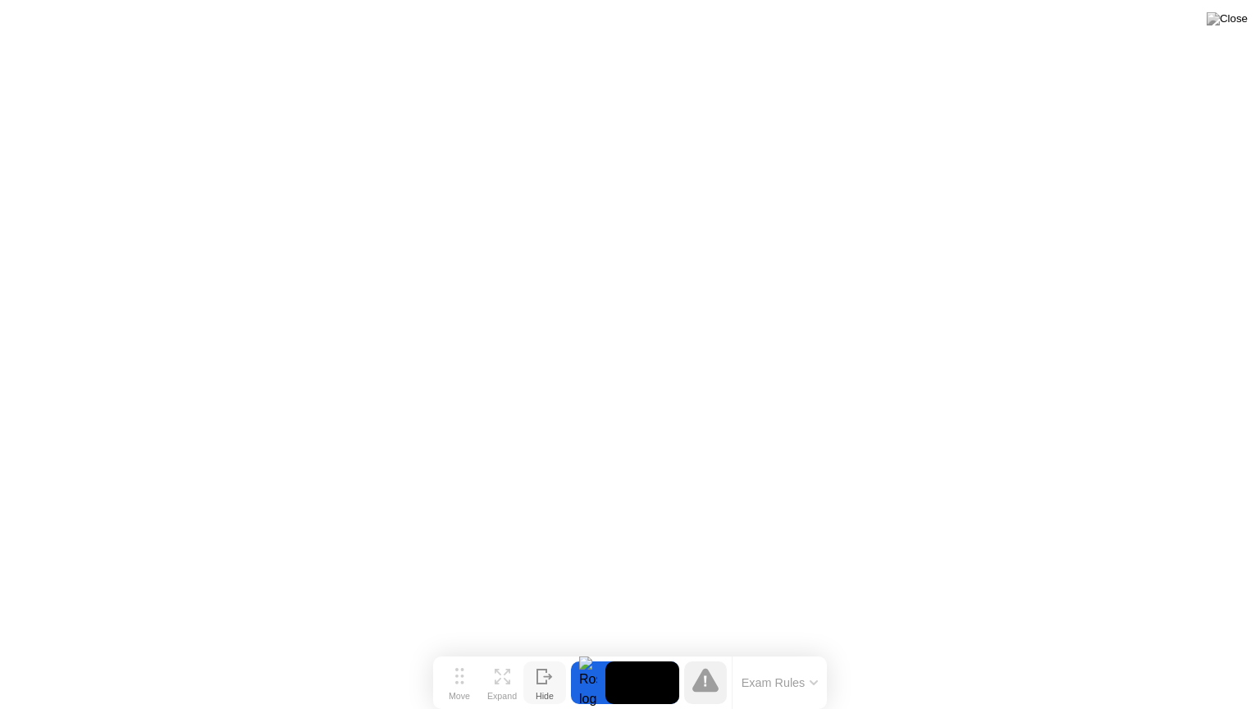
click at [801, 651] on button "Exam Rules" at bounding box center [780, 682] width 87 height 15
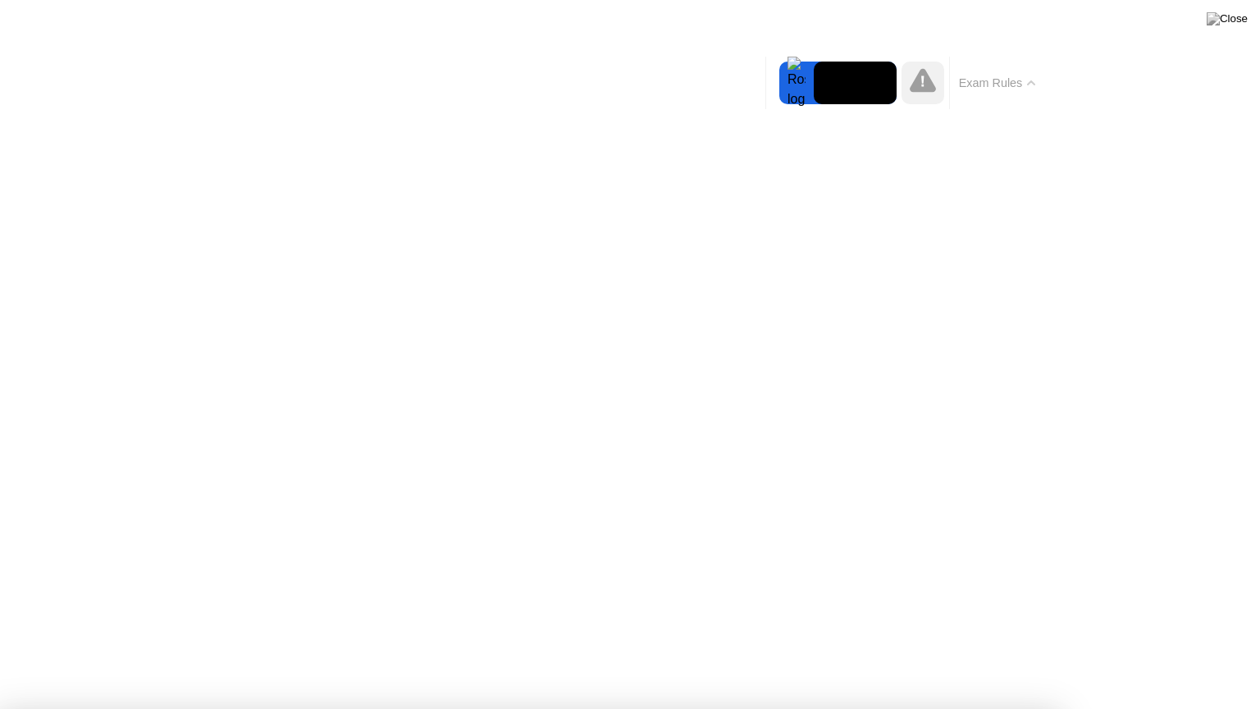
click at [1025, 62] on div "Exam Rules" at bounding box center [996, 83] width 95 height 53
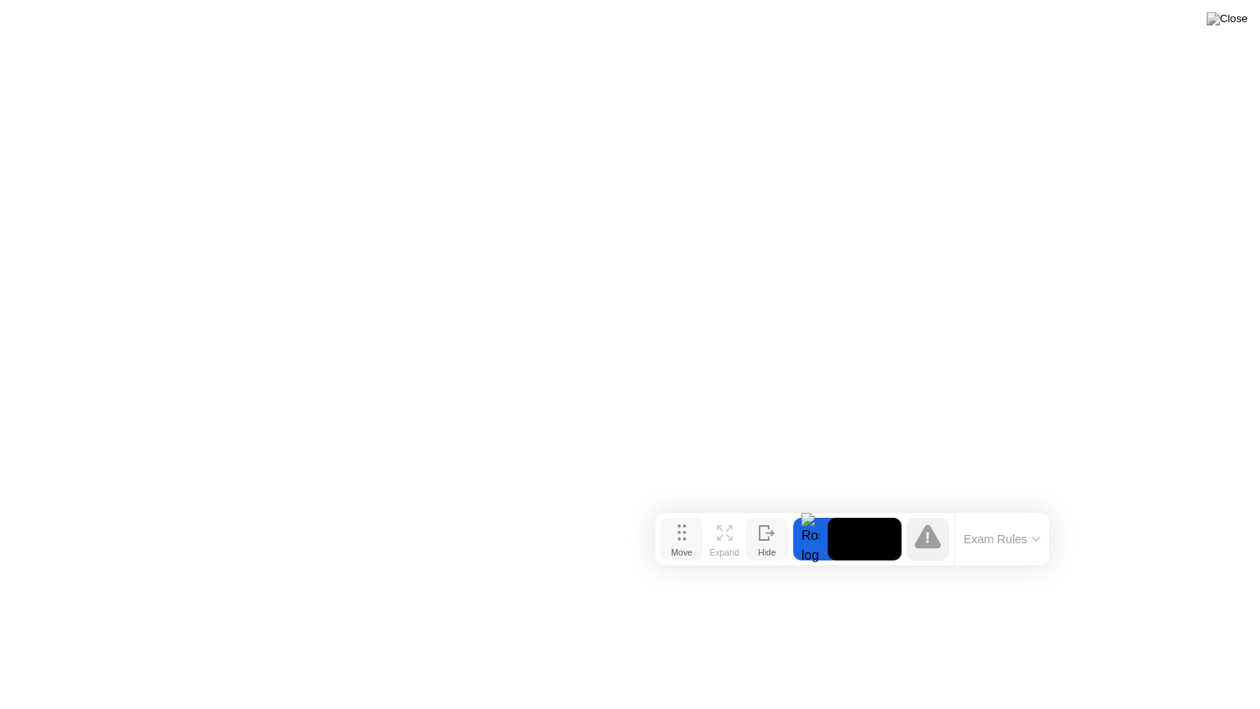
drag, startPoint x: 469, startPoint y: 677, endPoint x: 696, endPoint y: 530, distance: 269.9
click at [696, 530] on button "Move" at bounding box center [681, 539] width 43 height 43
click at [929, 535] on icon at bounding box center [932, 533] width 26 height 24
click at [870, 536] on video at bounding box center [869, 535] width 74 height 43
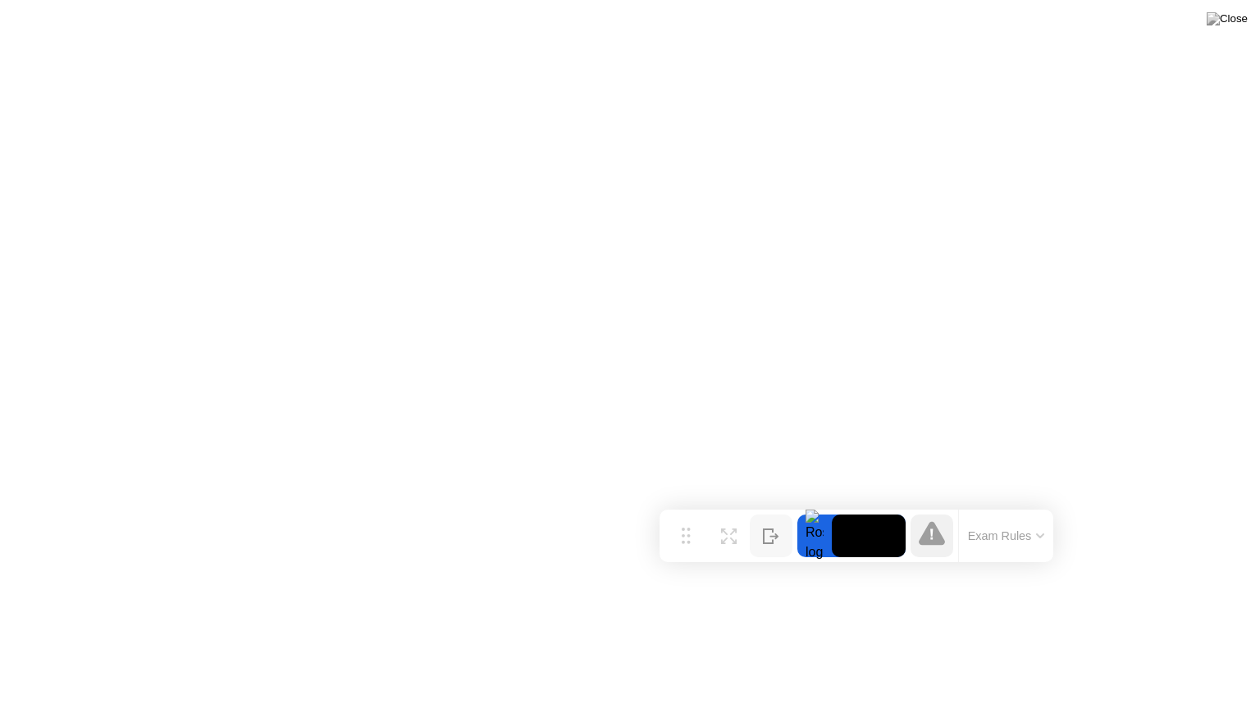
click at [816, 534] on div at bounding box center [814, 535] width 34 height 43
click at [816, 533] on div at bounding box center [814, 535] width 34 height 43
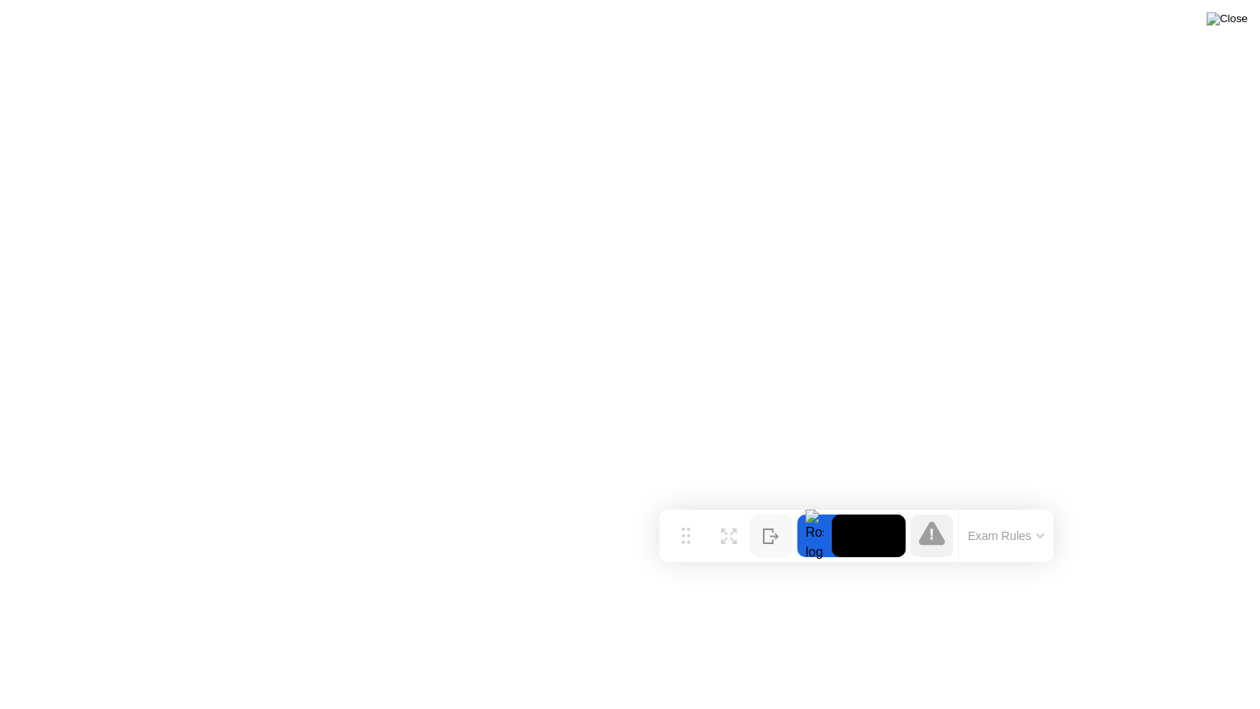
click at [1237, 19] on img at bounding box center [1227, 18] width 41 height 13
